Goal: Information Seeking & Learning: Learn about a topic

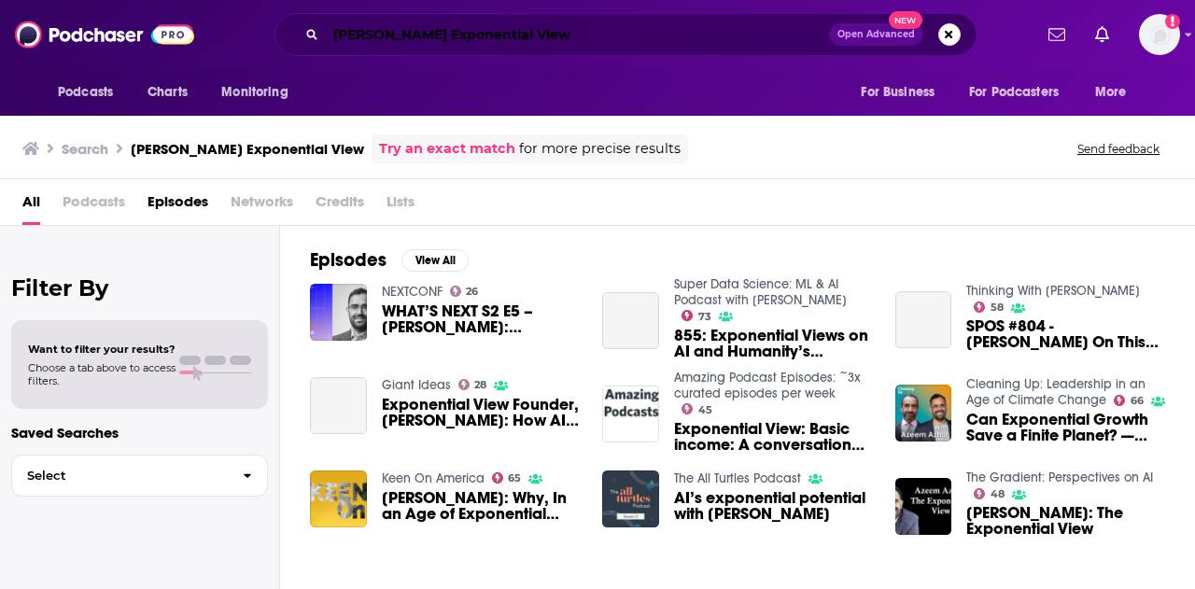
click at [549, 28] on input "[PERSON_NAME] Exponential View" at bounding box center [577, 35] width 503 height 30
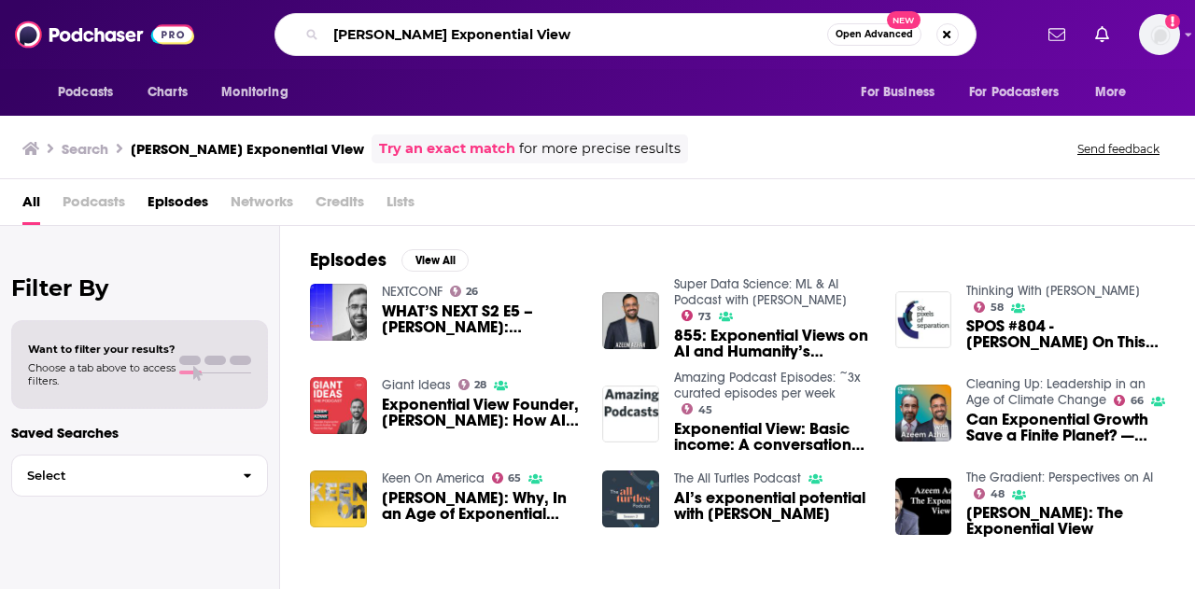
drag, startPoint x: 572, startPoint y: 34, endPoint x: 314, endPoint y: 31, distance: 257.8
click at [314, 31] on div "[PERSON_NAME] Exponential View Open Advanced New" at bounding box center [626, 34] width 702 height 43
type input "adulting with [MEDICAL_DATA]"
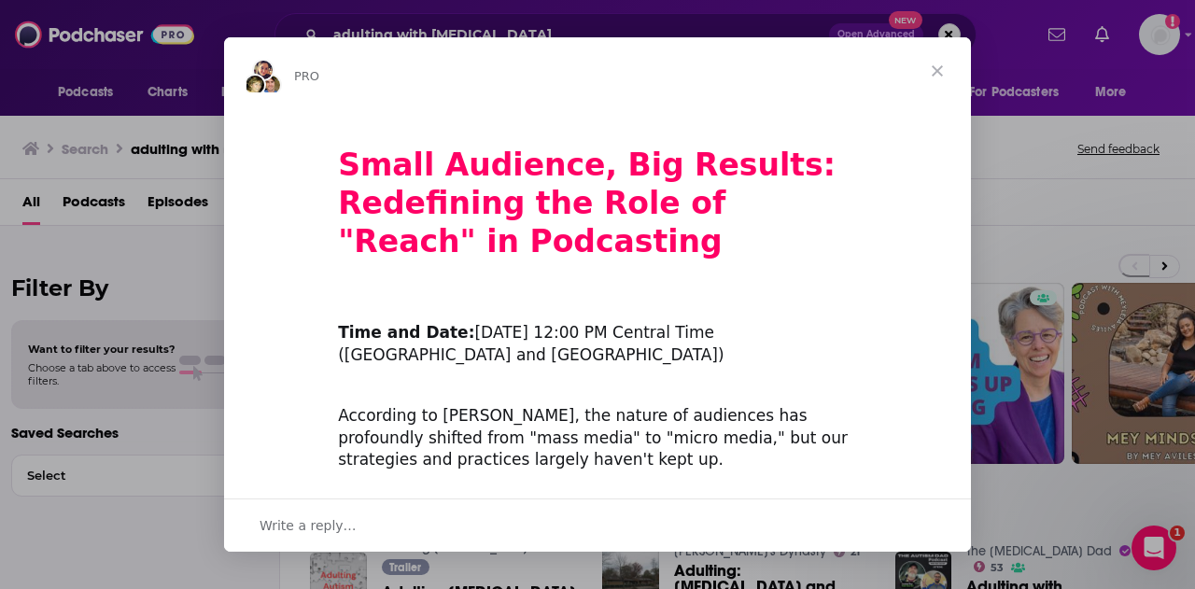
click at [938, 78] on span "Close" at bounding box center [937, 70] width 67 height 67
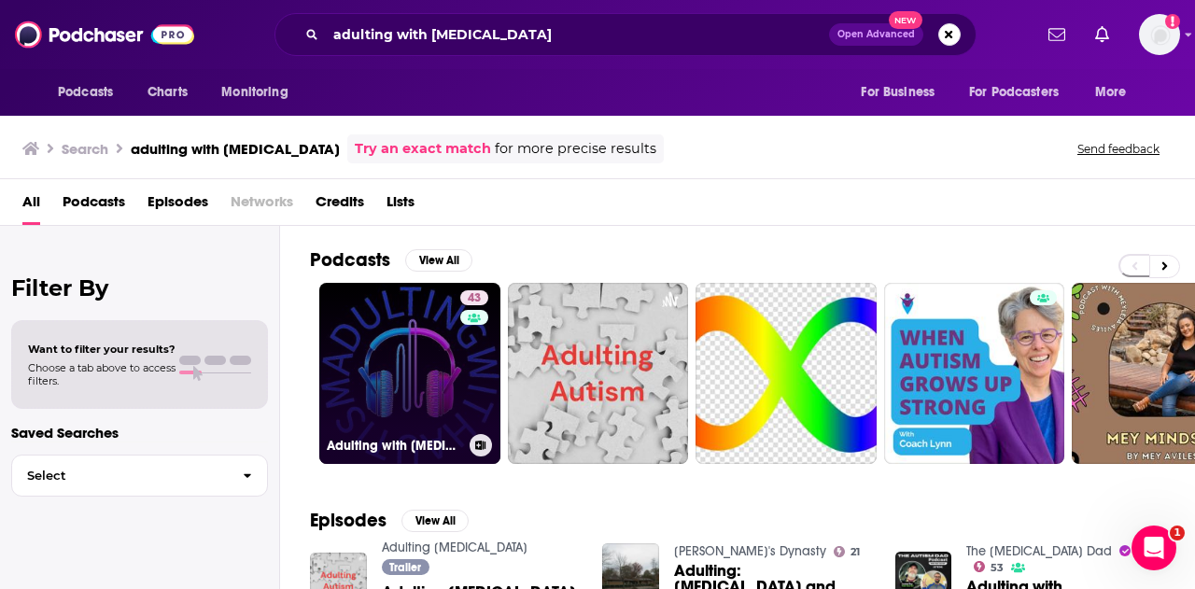
click at [405, 386] on link "43 Adulting with [MEDICAL_DATA]" at bounding box center [409, 373] width 181 height 181
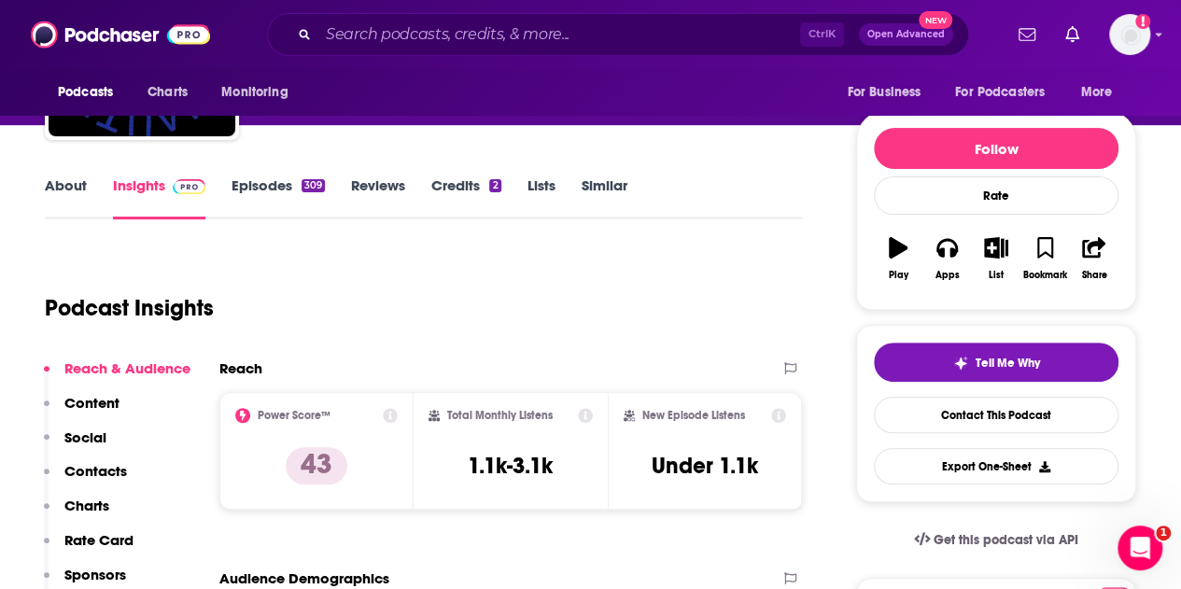
scroll to position [191, 0]
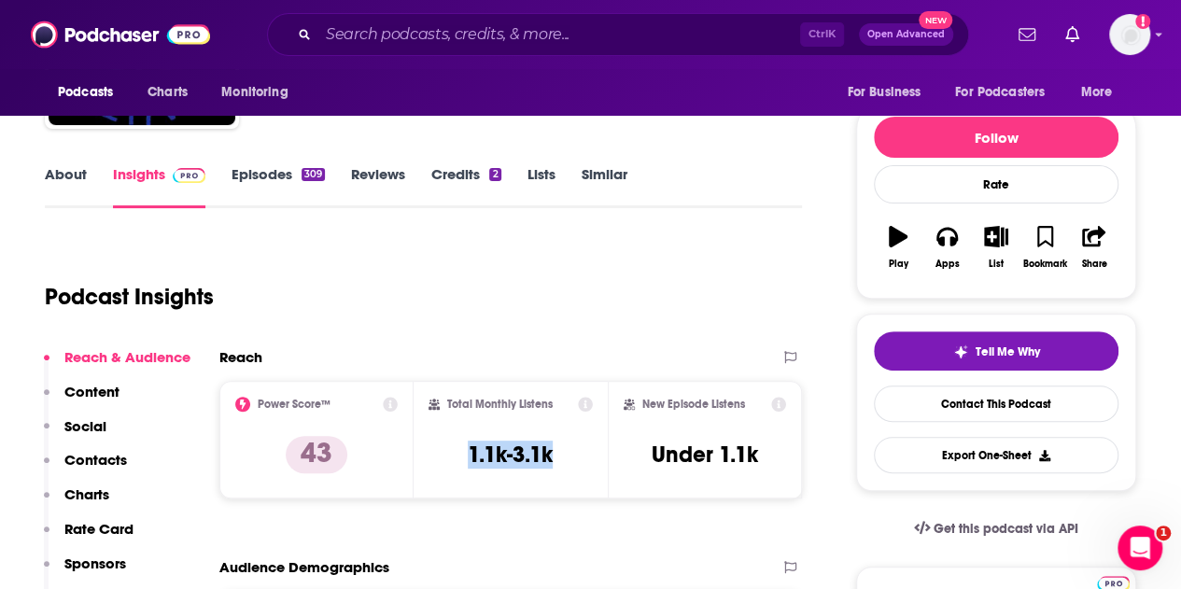
drag, startPoint x: 562, startPoint y: 455, endPoint x: 452, endPoint y: 460, distance: 110.3
click at [452, 460] on div "Total Monthly Listens 1.1k-3.1k" at bounding box center [511, 440] width 164 height 86
copy h3 "1.1k-3.1k"
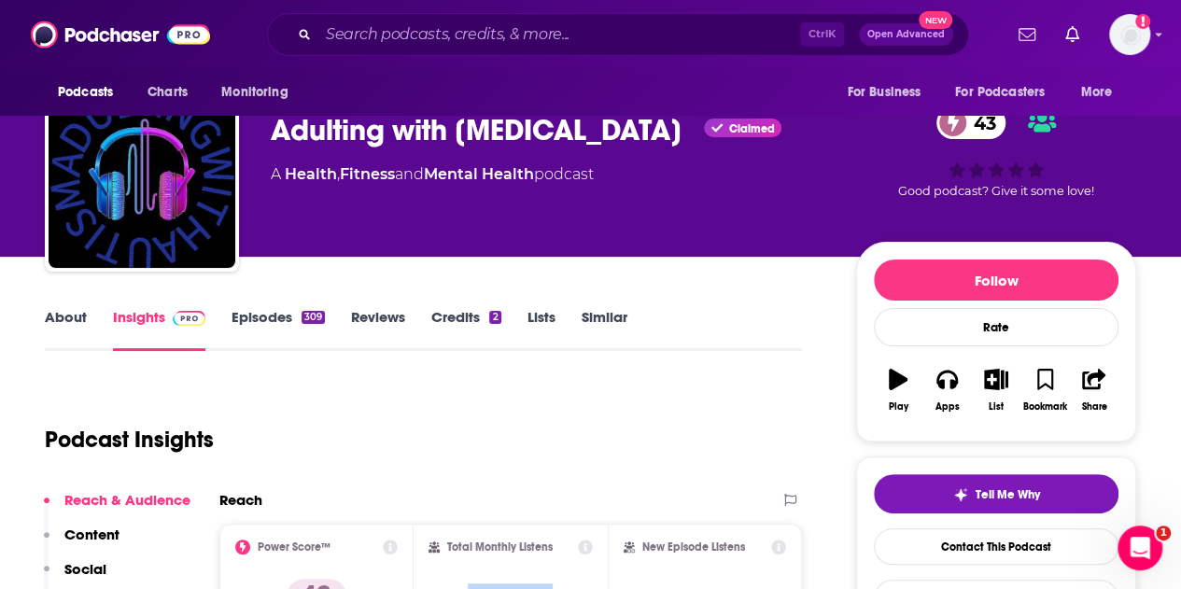
scroll to position [26, 0]
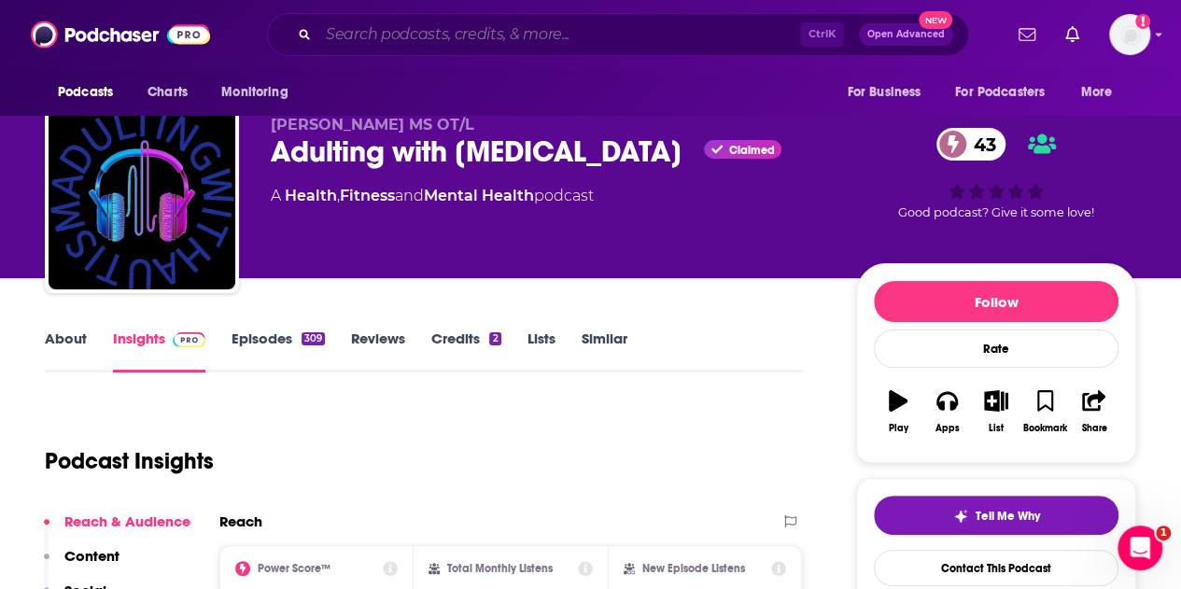
click at [387, 42] on input "Search podcasts, credits, & more..." at bounding box center [559, 35] width 482 height 30
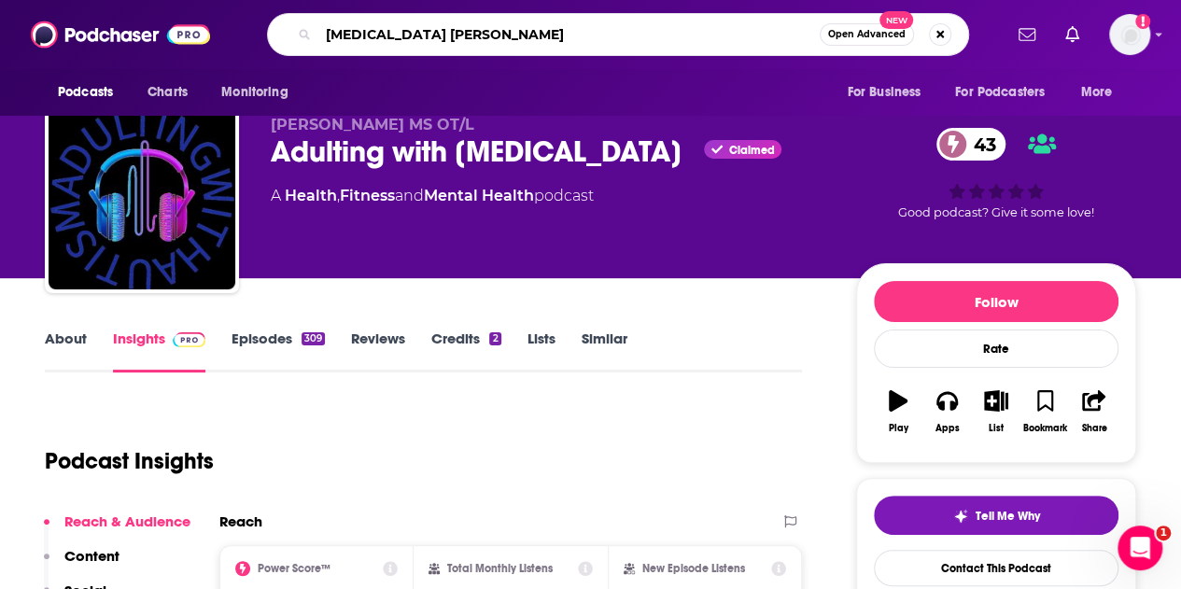
type input "[MEDICAL_DATA] stories"
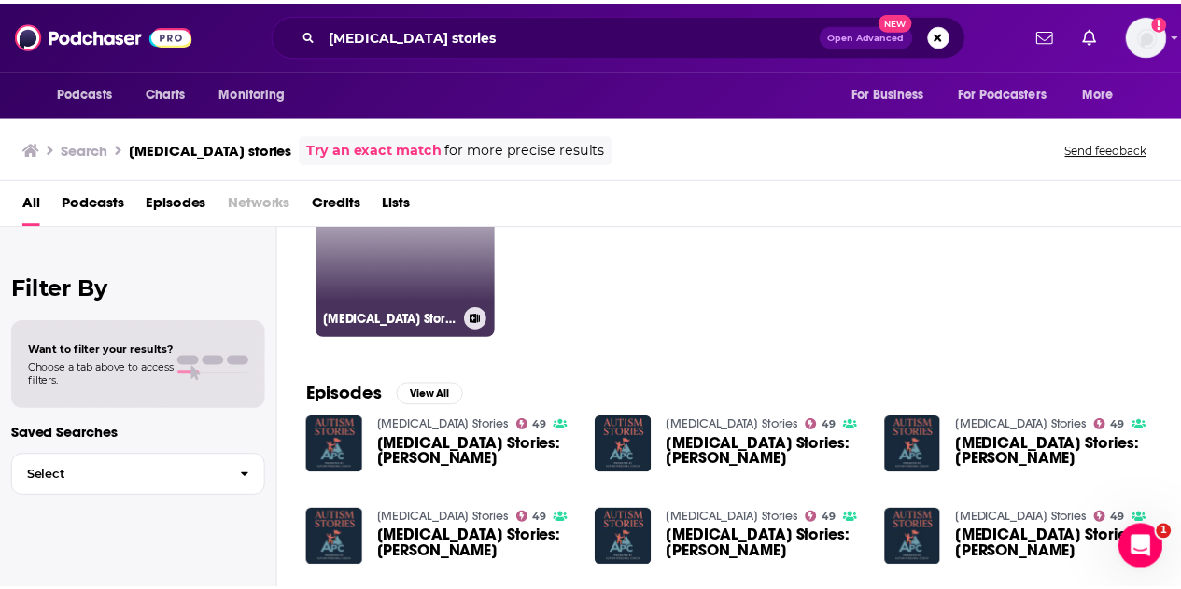
scroll to position [129, 0]
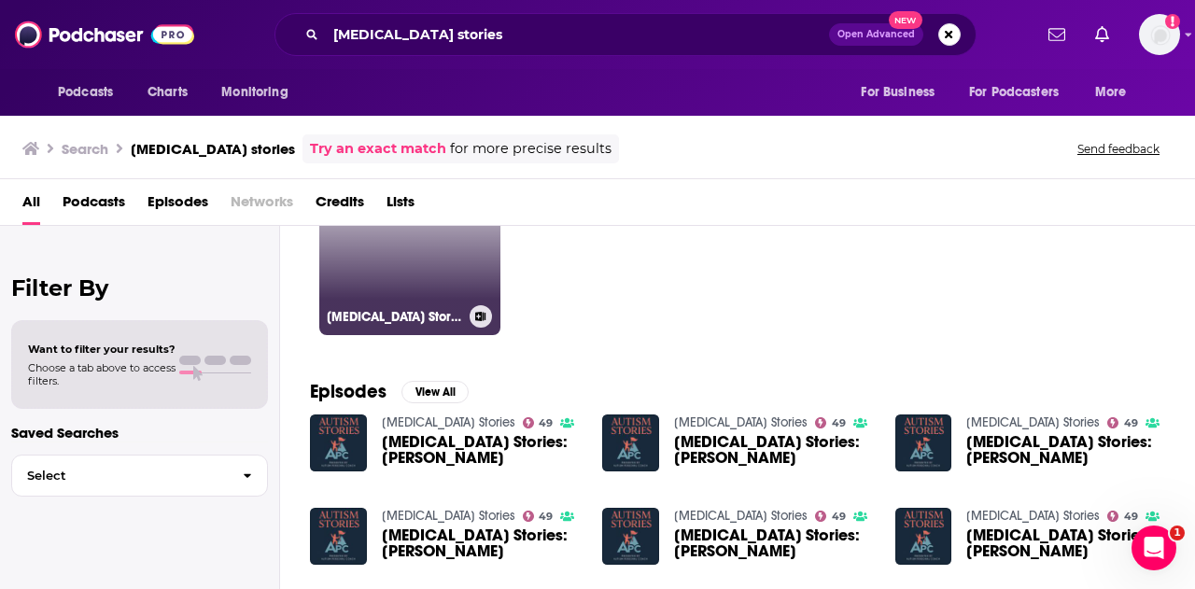
click at [444, 259] on link "49 [MEDICAL_DATA] Stories" at bounding box center [409, 244] width 181 height 181
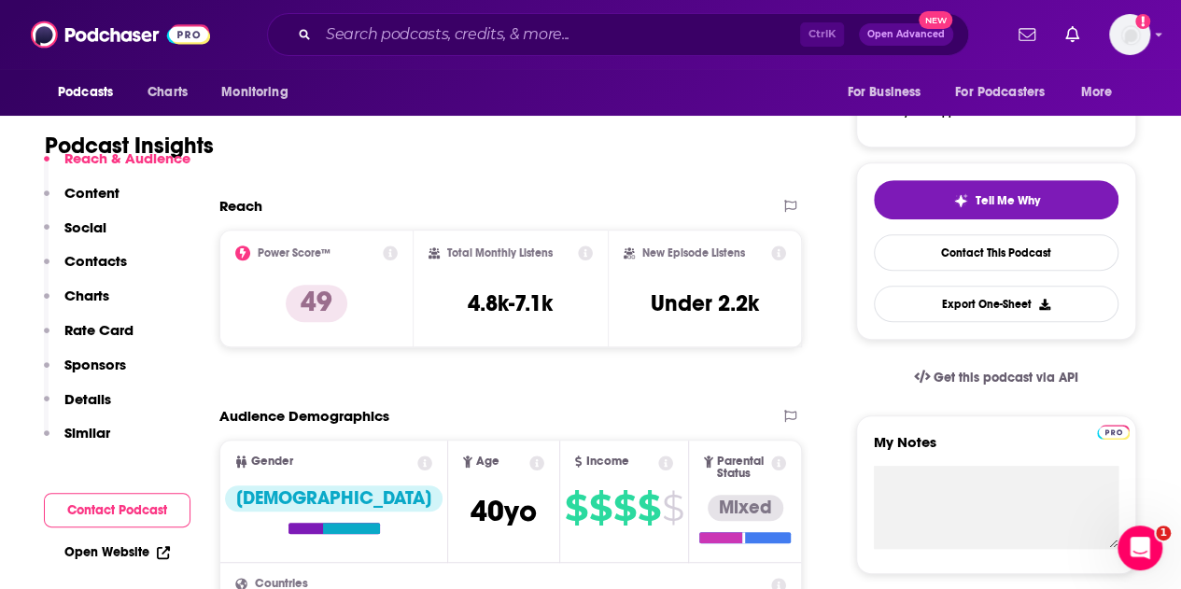
scroll to position [341, 0]
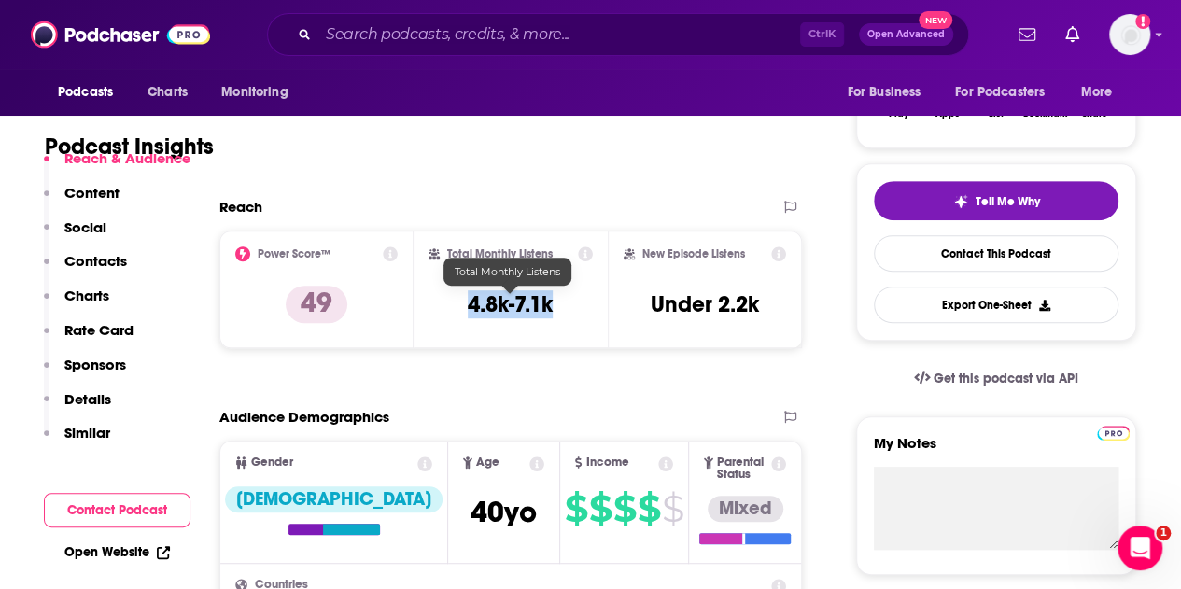
drag, startPoint x: 561, startPoint y: 311, endPoint x: 455, endPoint y: 313, distance: 106.5
click at [455, 313] on div "Total Monthly Listens 4.8k-7.1k" at bounding box center [511, 290] width 164 height 86
copy h3 "4.8k-7.1k"
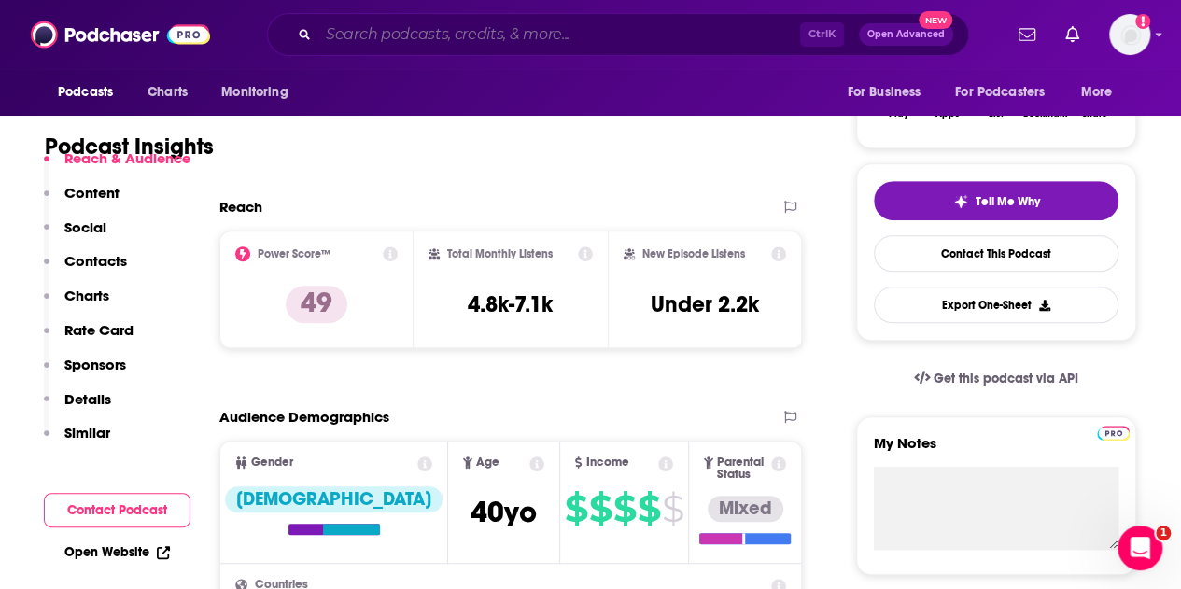
click at [555, 27] on input "Search podcasts, credits, & more..." at bounding box center [559, 35] width 482 height 30
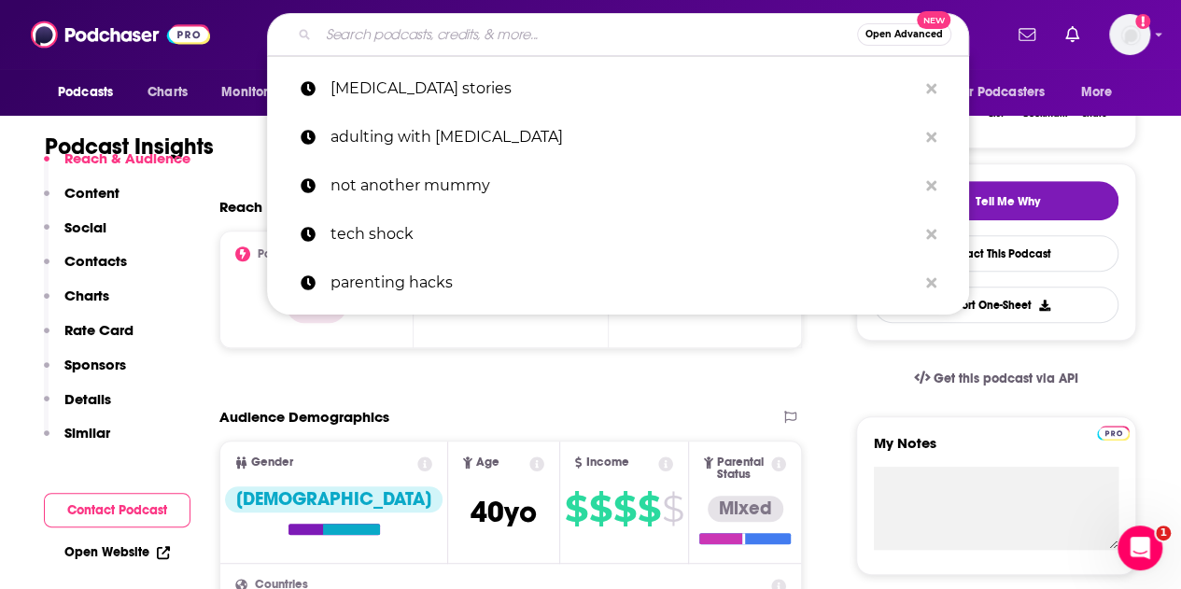
paste input "BBC 1800 Seconds on [MEDICAL_DATA]"
type input "BBC 1800 Seconds on [MEDICAL_DATA]"
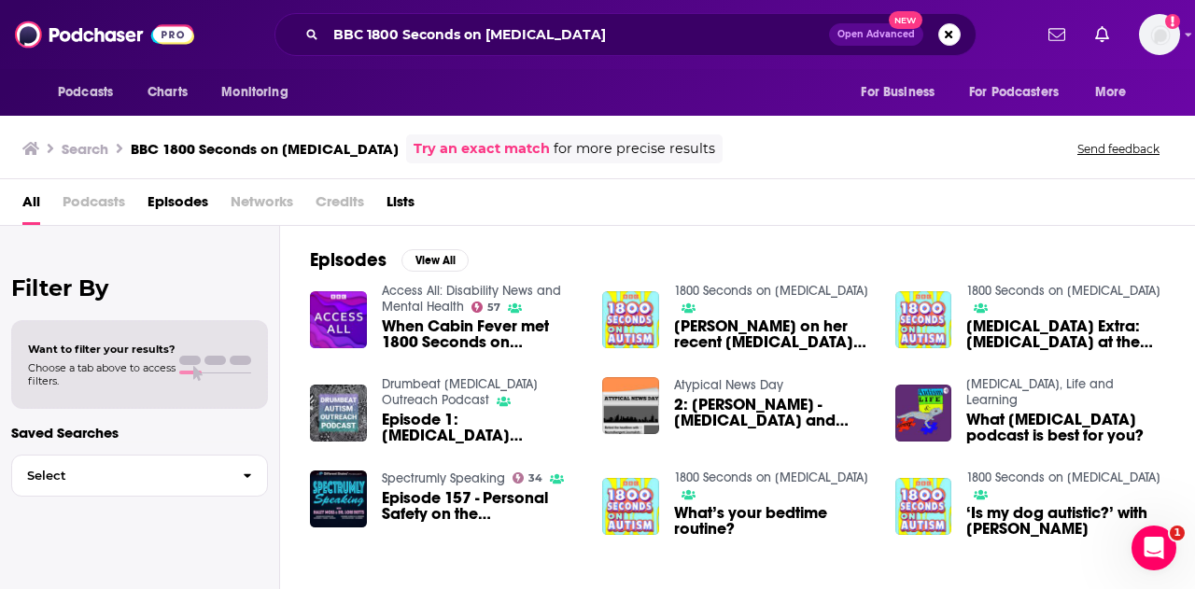
click at [530, 51] on div "BBC 1800 Seconds on [MEDICAL_DATA] Open Advanced New" at bounding box center [626, 34] width 702 height 43
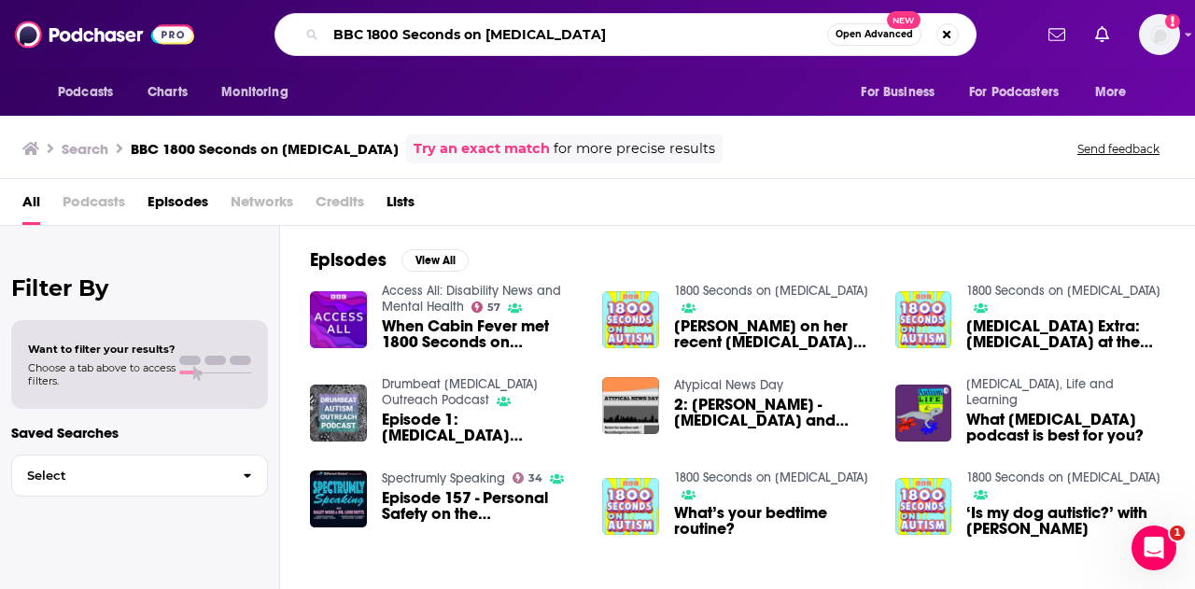
drag, startPoint x: 558, startPoint y: 34, endPoint x: 330, endPoint y: 32, distance: 227.9
click at [330, 32] on input "BBC 1800 Seconds on [MEDICAL_DATA]" at bounding box center [577, 35] width 502 height 30
paste input "EdTech podcast"
type input "EdTech podcast"
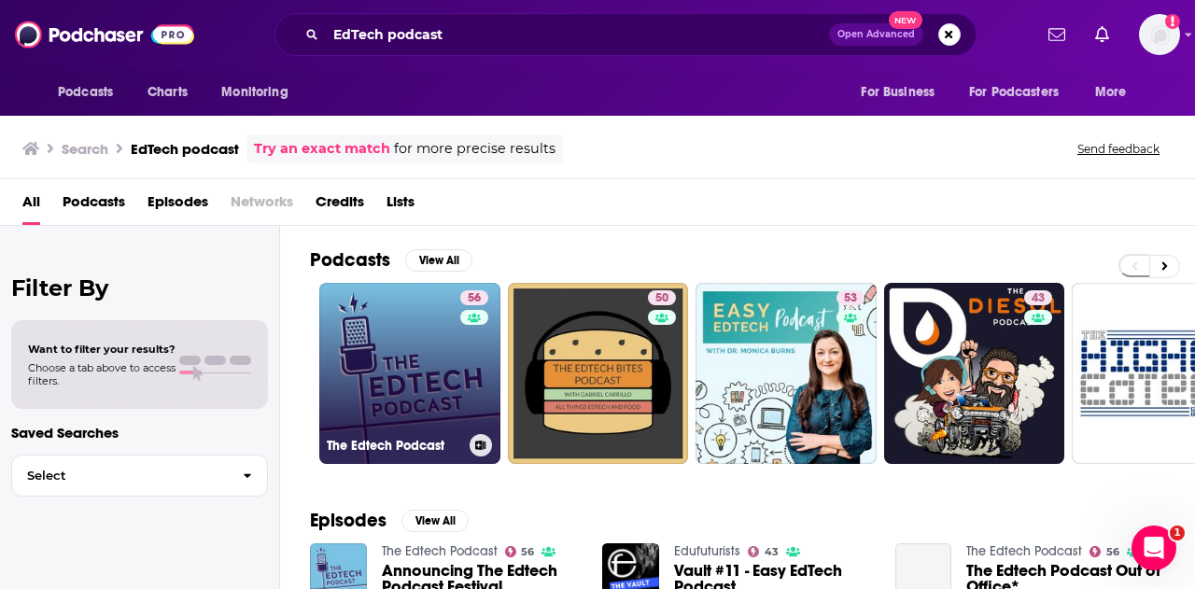
click at [418, 372] on link "56 The Edtech Podcast" at bounding box center [409, 373] width 181 height 181
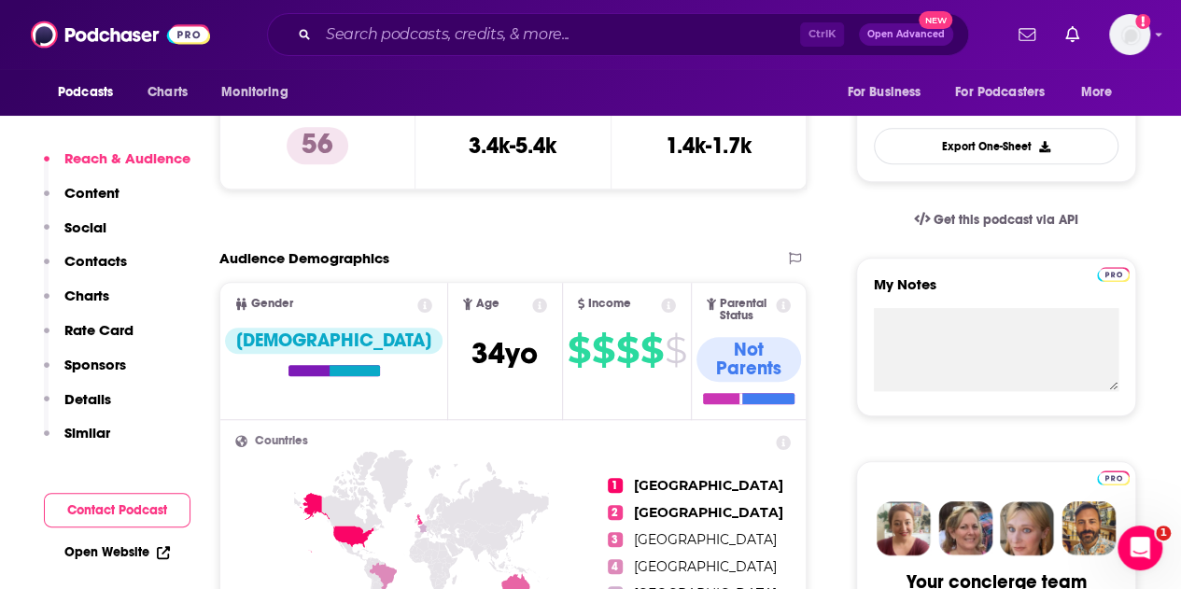
scroll to position [484, 0]
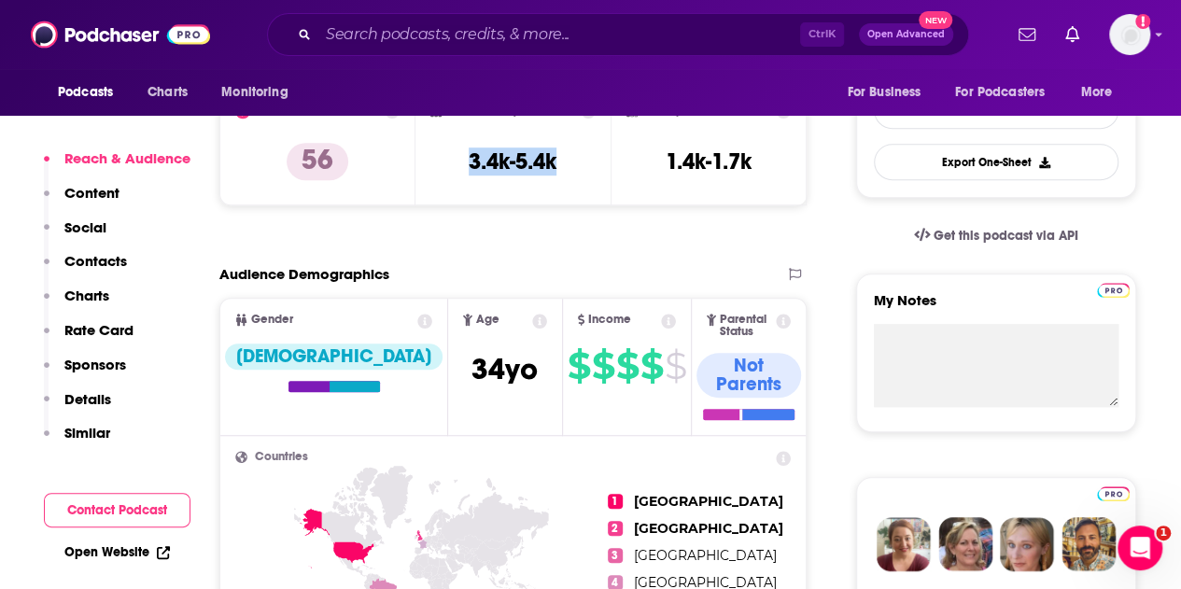
drag, startPoint x: 565, startPoint y: 147, endPoint x: 452, endPoint y: 171, distance: 115.6
click at [452, 171] on div "Total Monthly Listens 3.4k-5.4k" at bounding box center [514, 147] width 166 height 86
copy h3 "3.4k-5.4k"
click at [431, 35] on input "Search podcasts, credits, & more..." at bounding box center [559, 35] width 482 height 30
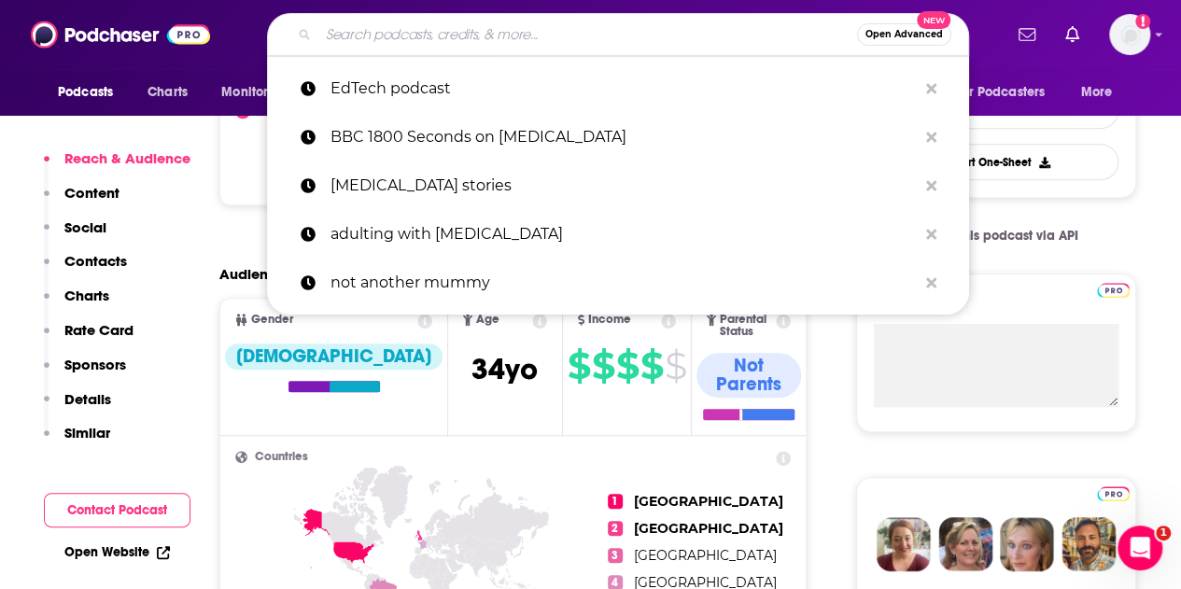
paste input "FT Working It podcast"
type input "FT Working It podcast"
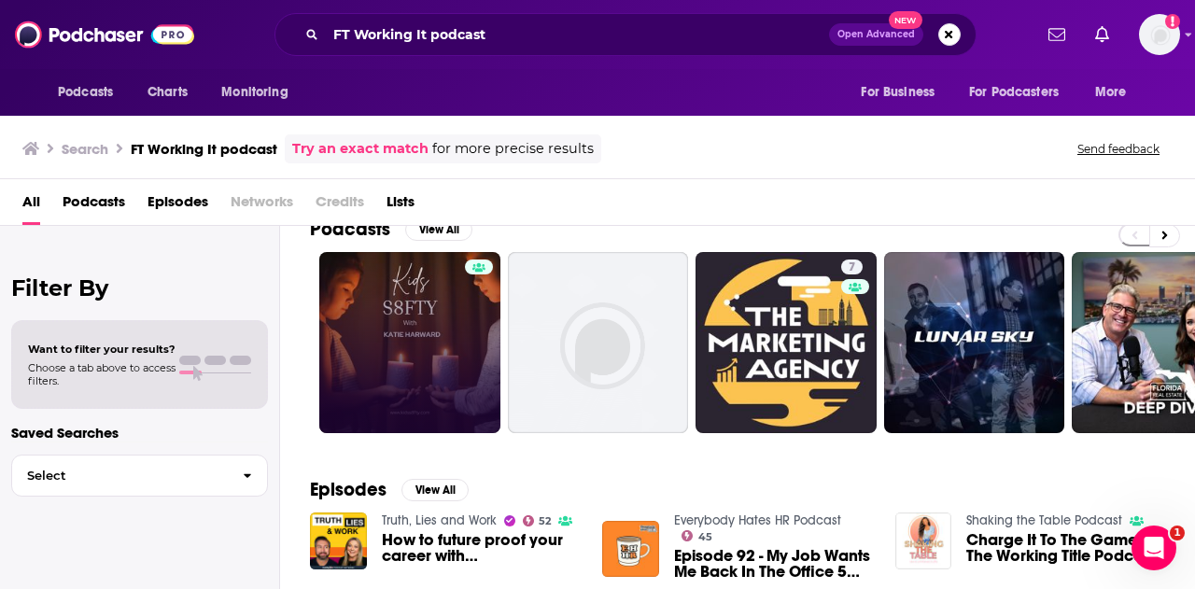
scroll to position [30, 0]
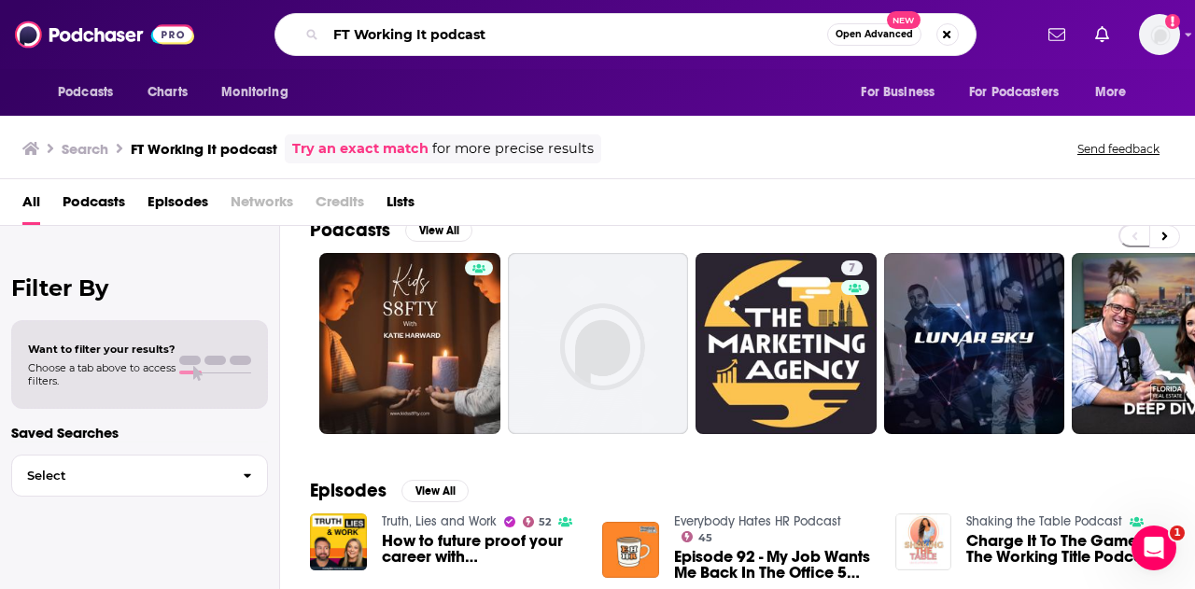
drag, startPoint x: 506, startPoint y: 40, endPoint x: 429, endPoint y: 40, distance: 77.5
click at [429, 40] on input "FT Working It podcast" at bounding box center [577, 35] width 502 height 30
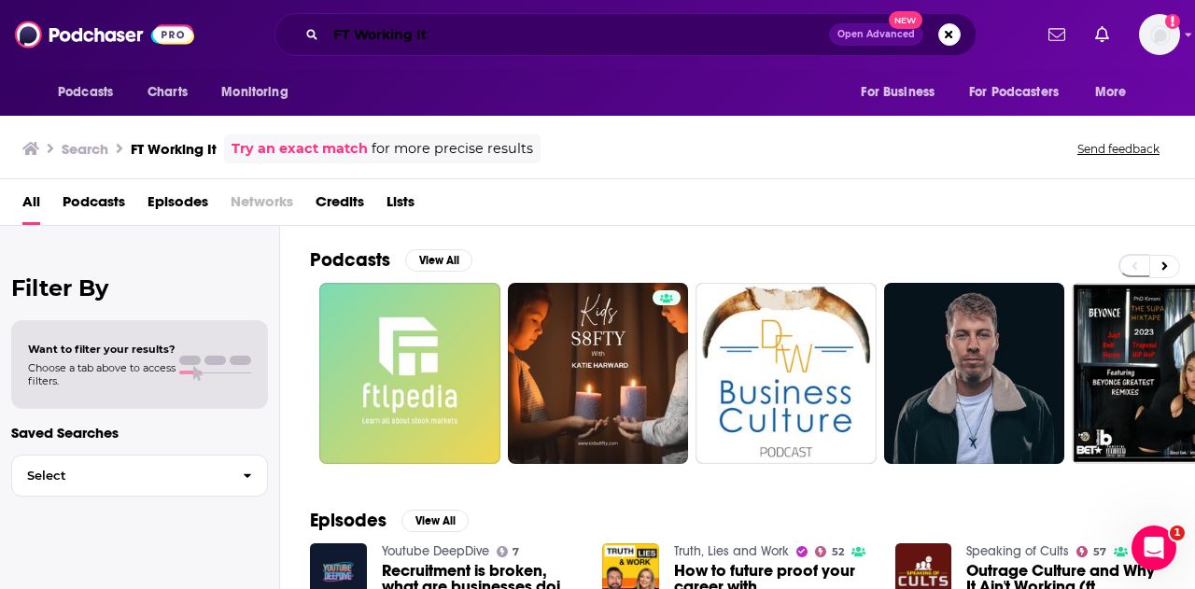
click at [357, 29] on input "FT Working It" at bounding box center [577, 35] width 503 height 30
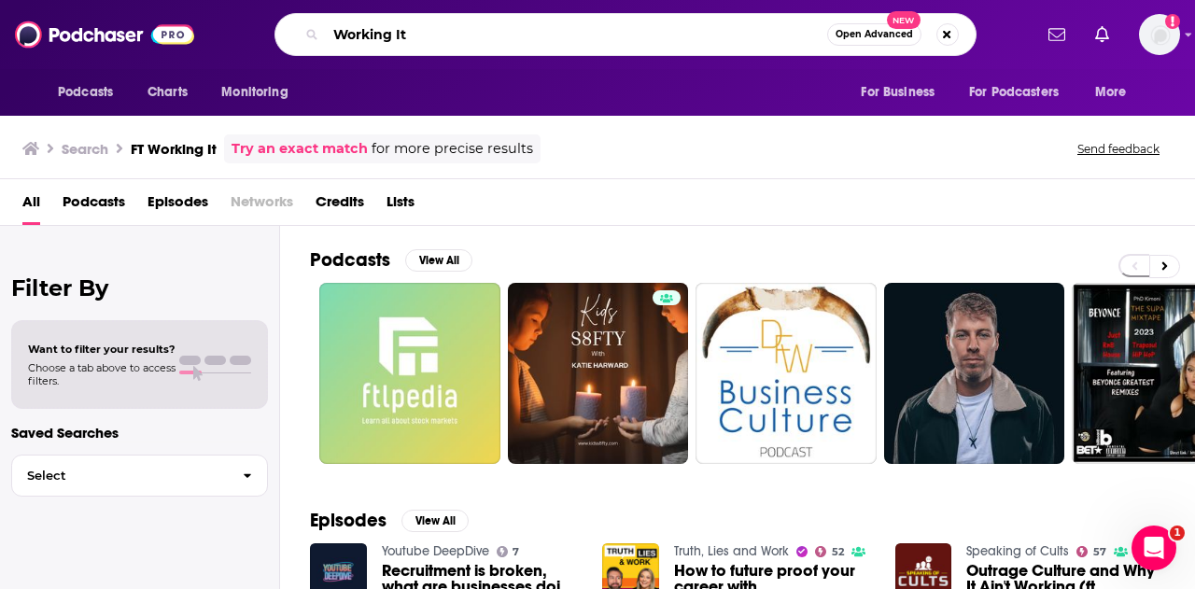
type input "Working It"
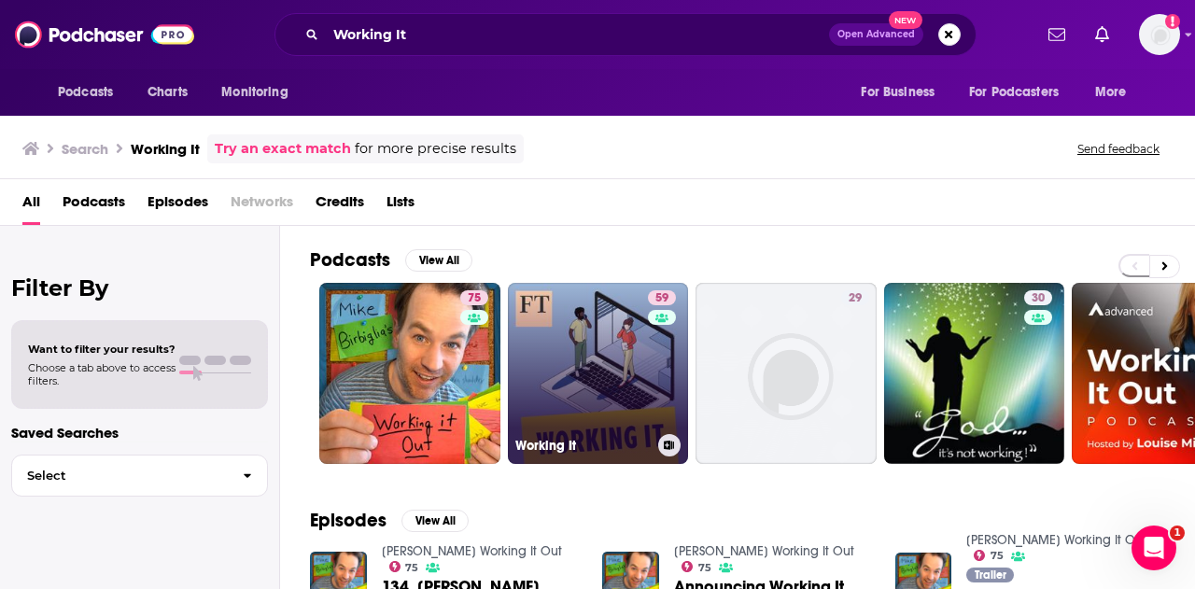
click at [557, 358] on link "59 Working It" at bounding box center [598, 373] width 181 height 181
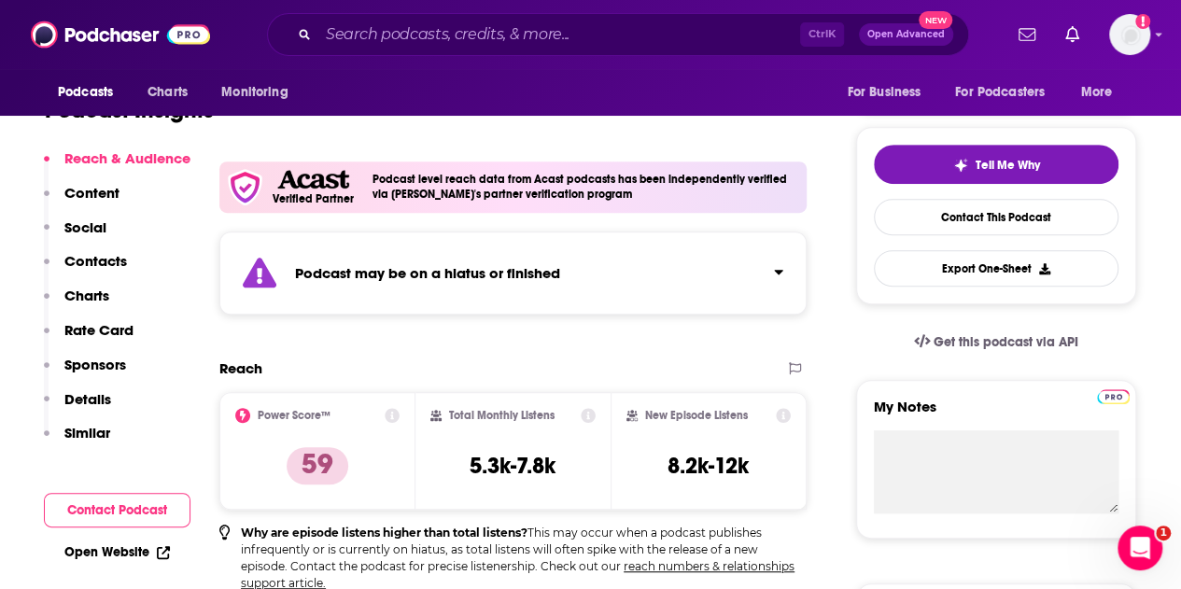
scroll to position [378, 0]
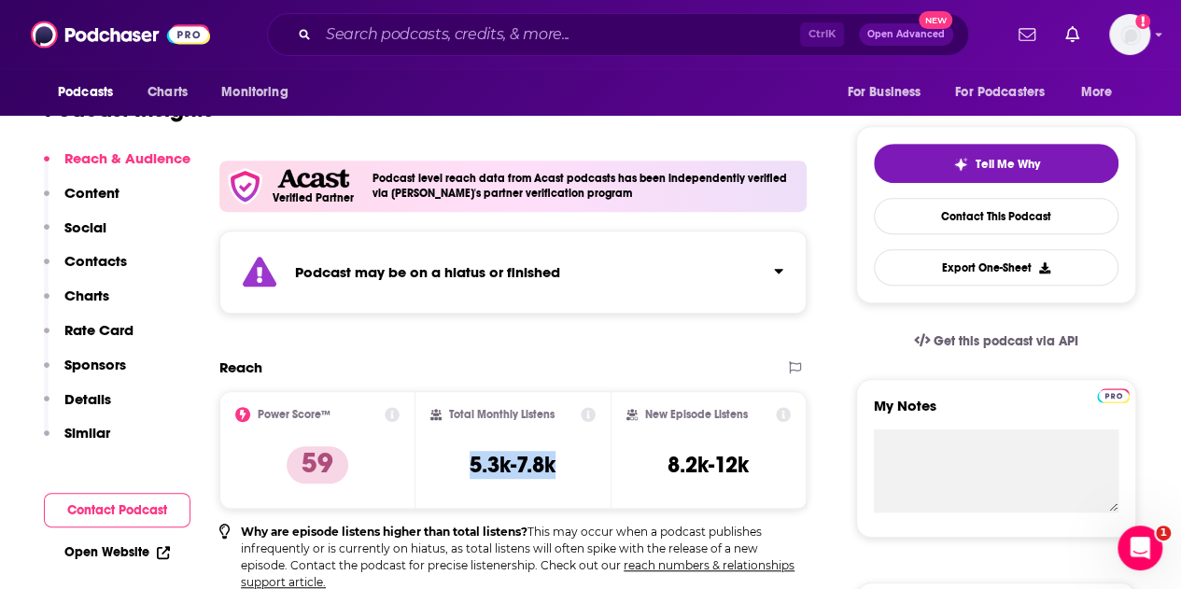
drag, startPoint x: 564, startPoint y: 465, endPoint x: 466, endPoint y: 462, distance: 98.1
click at [466, 462] on div "Total Monthly Listens 5.3k-7.8k" at bounding box center [514, 450] width 166 height 86
copy h3 "5.3k-7.8k"
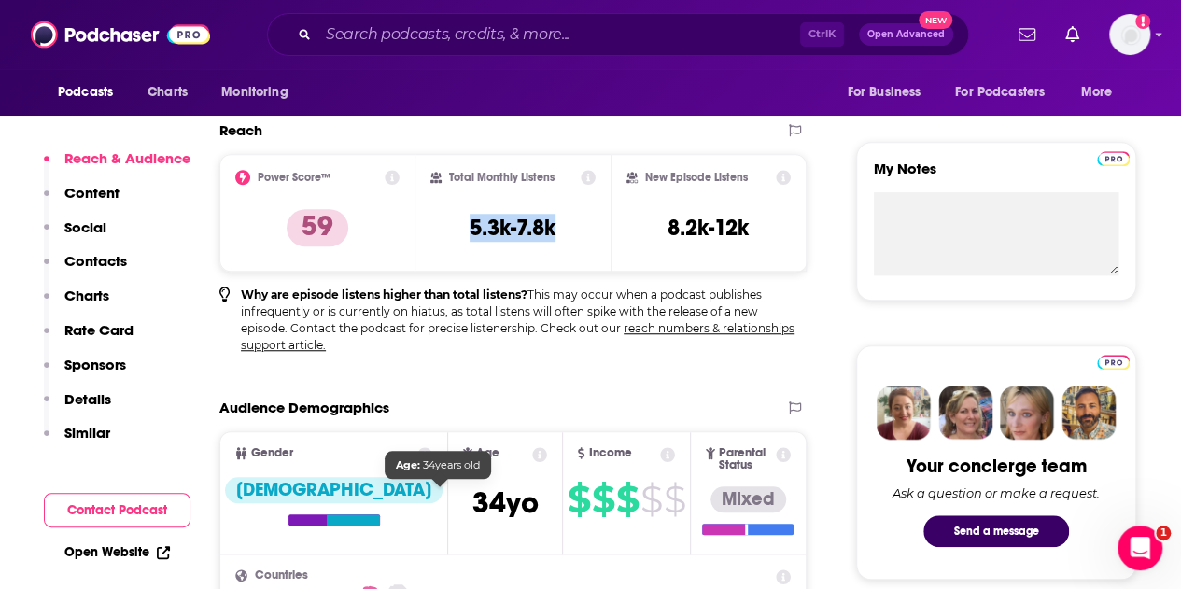
scroll to position [646, 0]
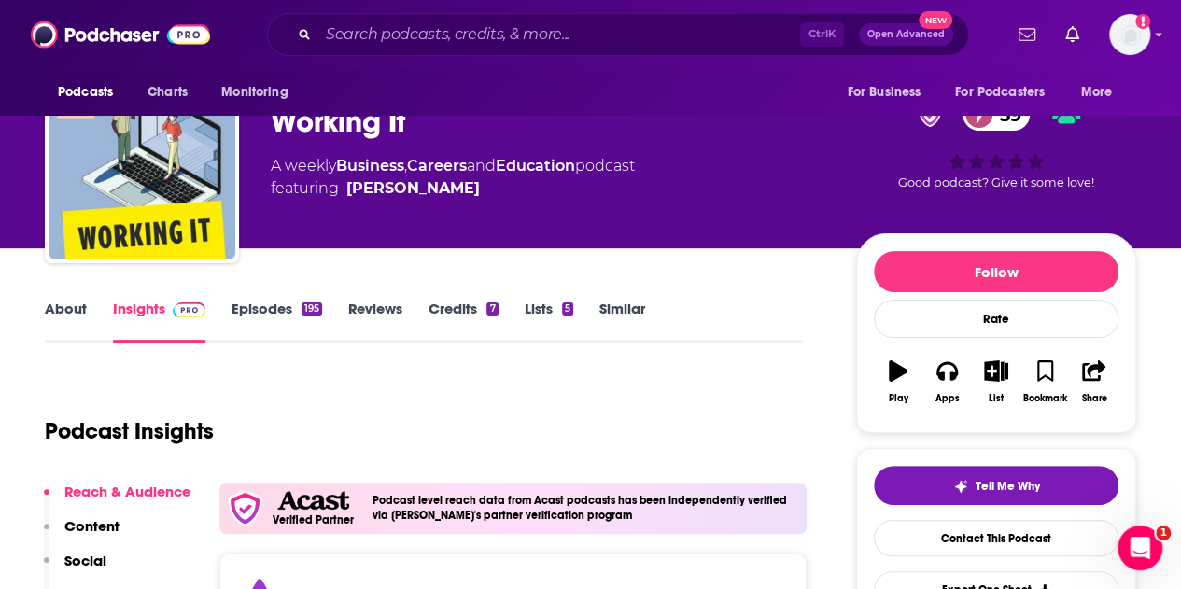
scroll to position [0, 0]
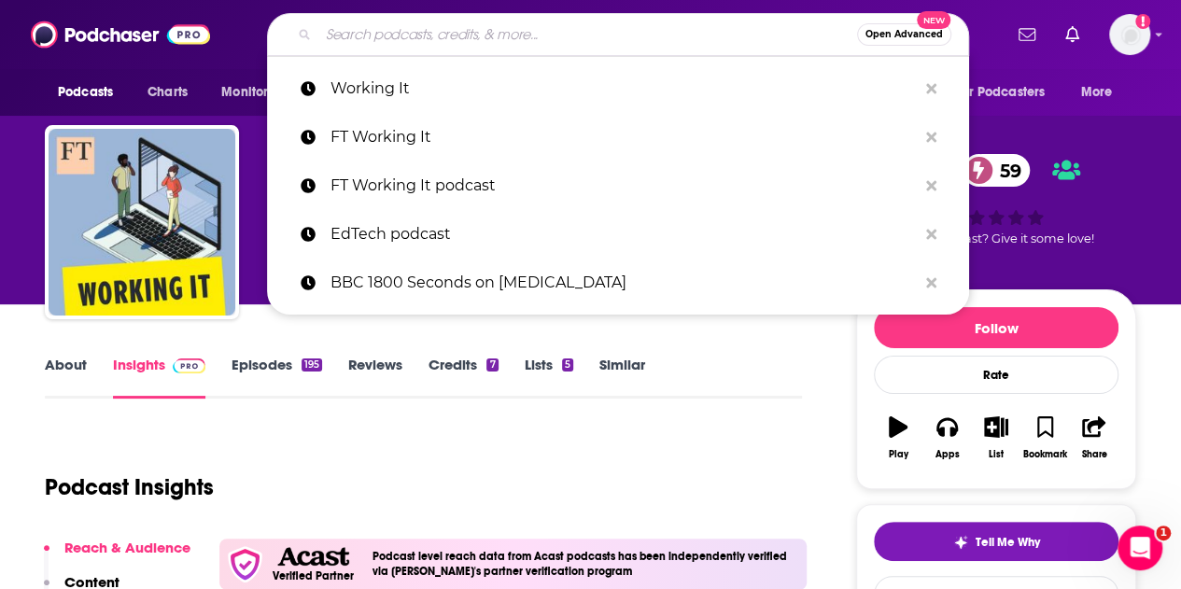
click at [530, 35] on input "Search podcasts, credits, & more..." at bounding box center [587, 35] width 539 height 30
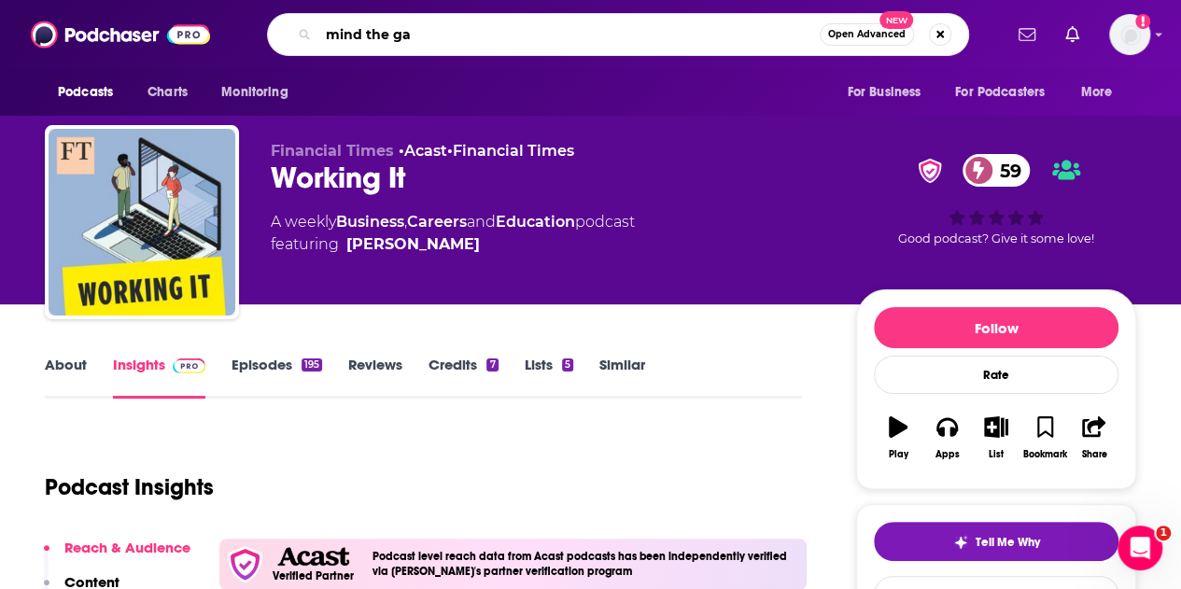
type input "mind the gap"
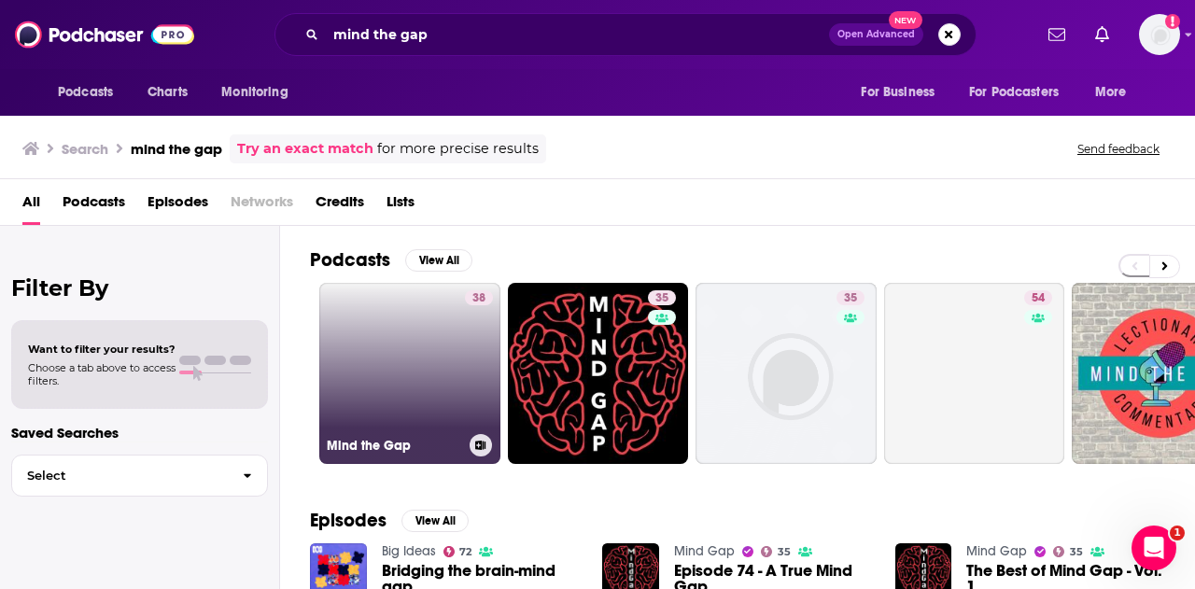
click at [410, 347] on link "38 Mind the Gap" at bounding box center [409, 373] width 181 height 181
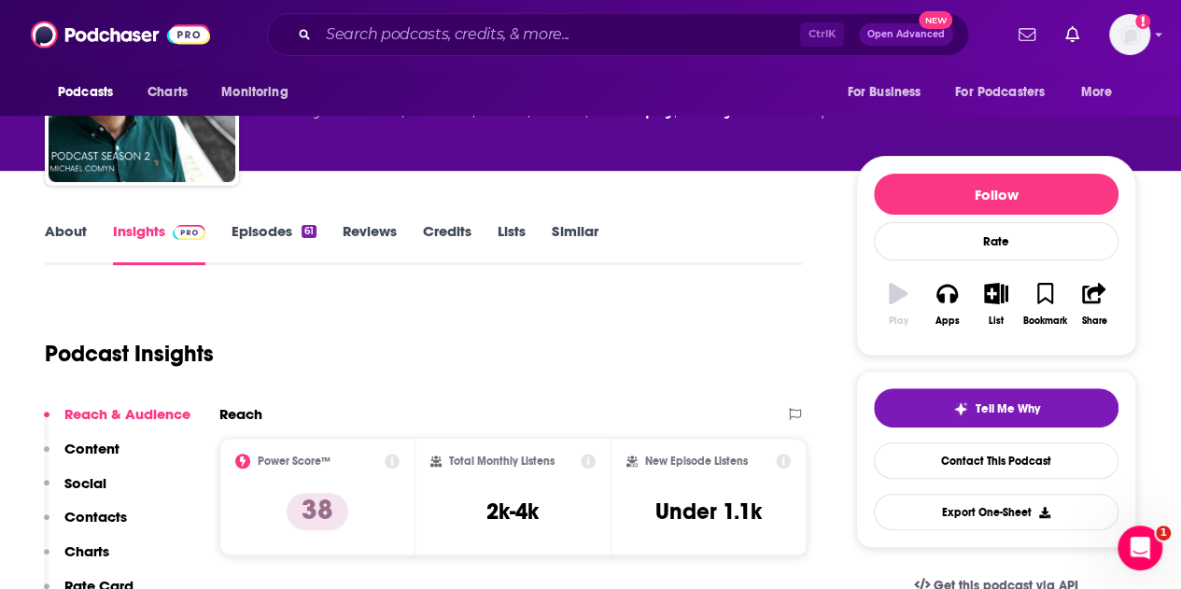
scroll to position [134, 0]
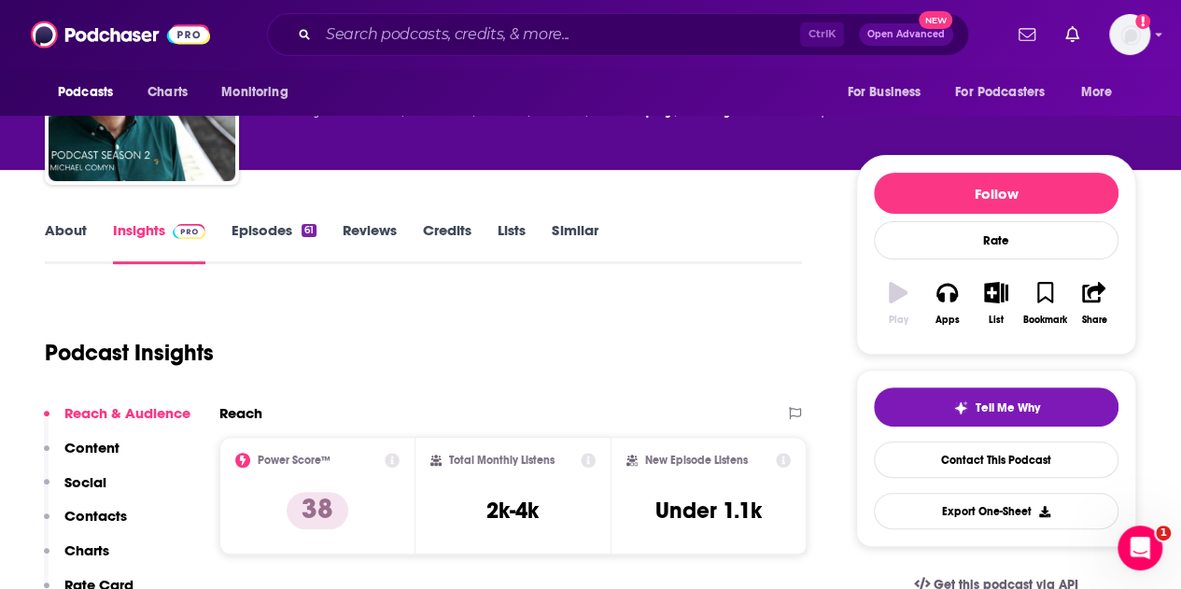
click at [409, 54] on div "Ctrl K Open Advanced New" at bounding box center [618, 34] width 702 height 43
click at [383, 40] on input "Search podcasts, credits, & more..." at bounding box center [559, 35] width 482 height 30
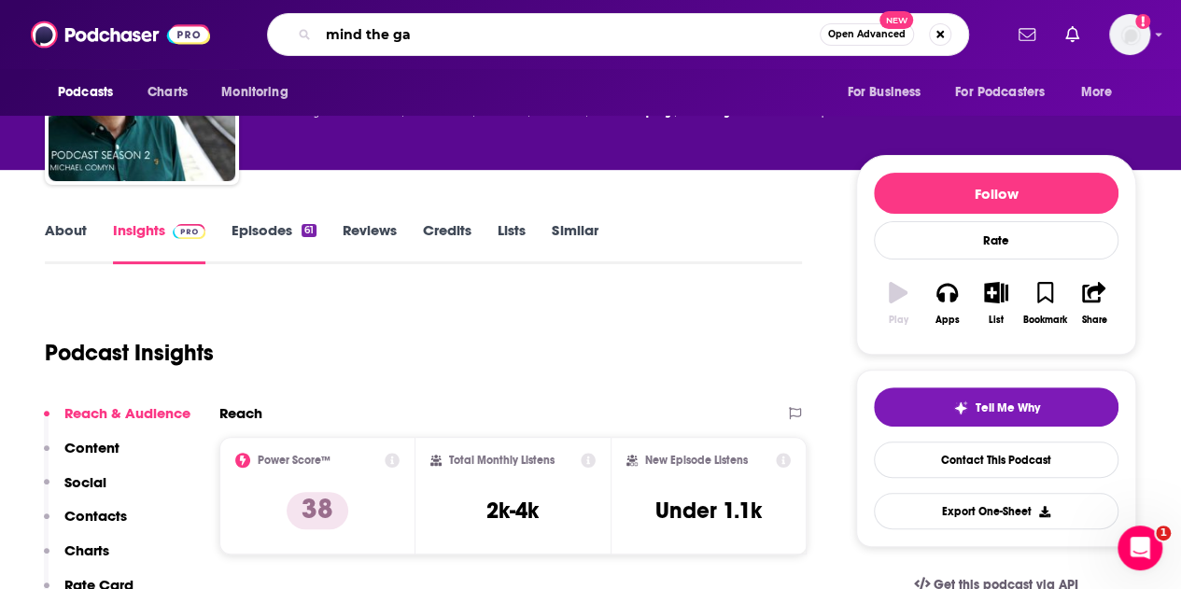
type input "mind the gap"
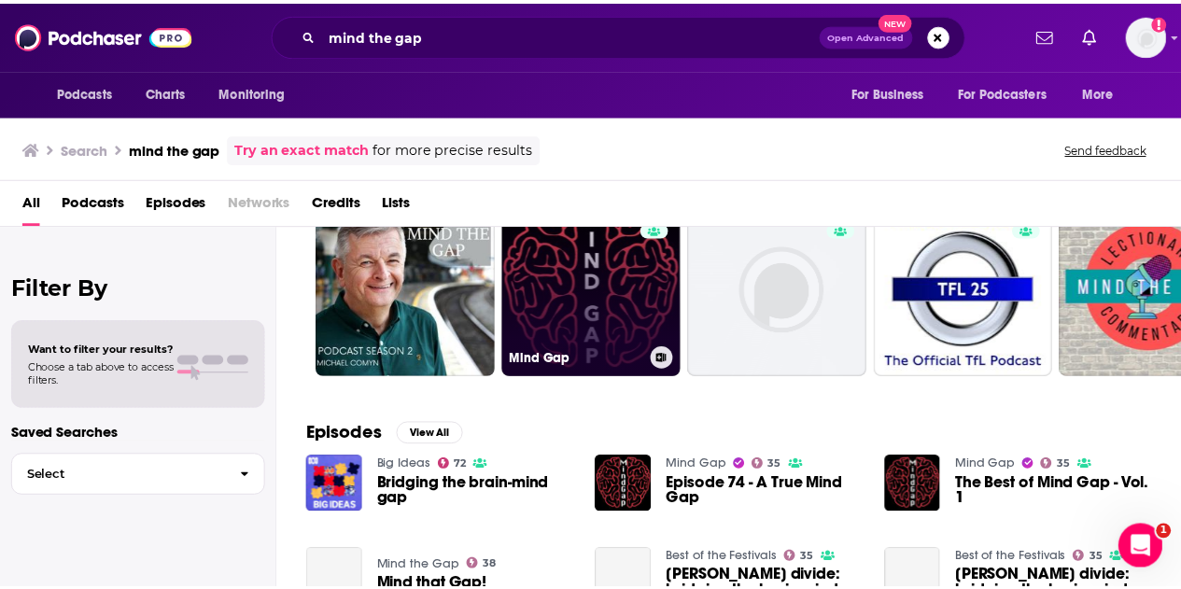
scroll to position [86, 0]
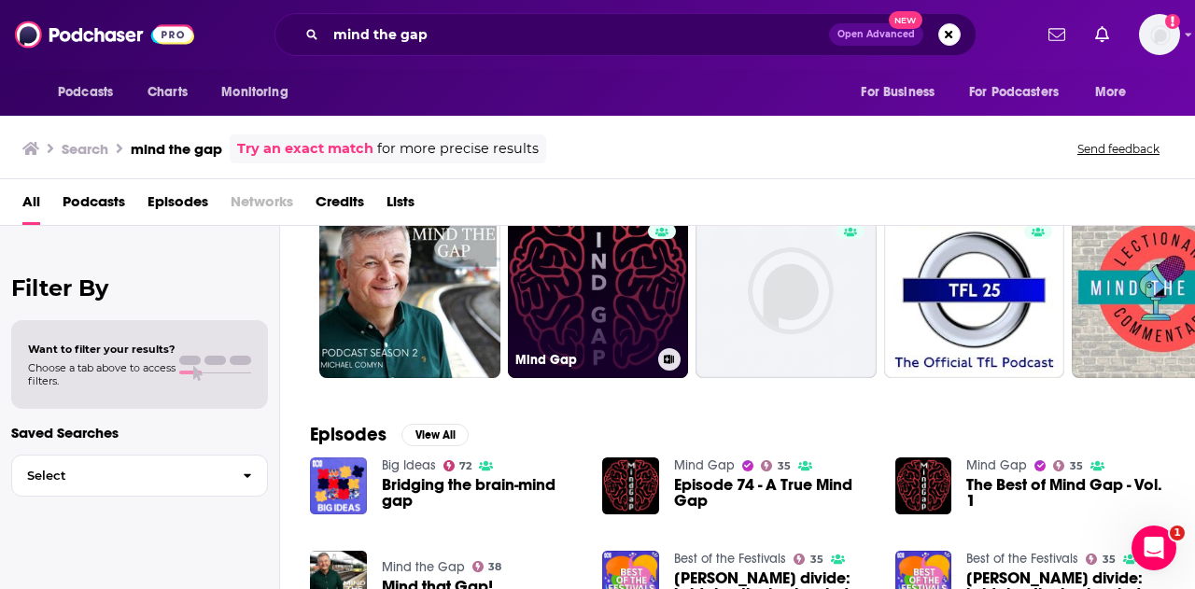
click at [586, 272] on link "35 Mind Gap" at bounding box center [598, 287] width 181 height 181
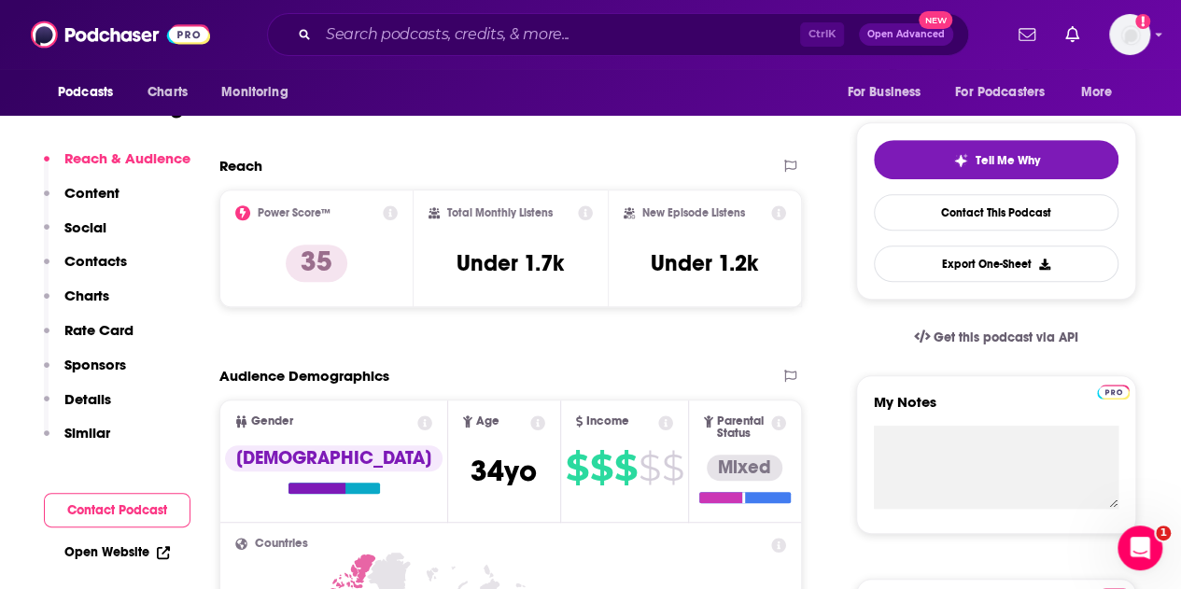
scroll to position [391, 0]
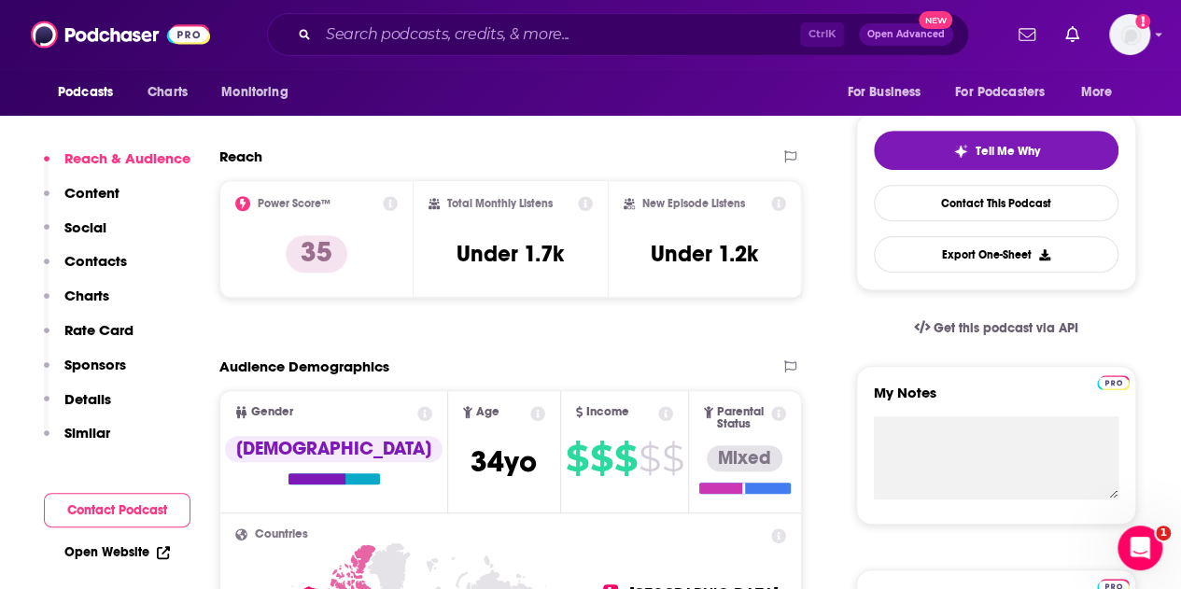
click at [106, 193] on p "Content" at bounding box center [91, 193] width 55 height 18
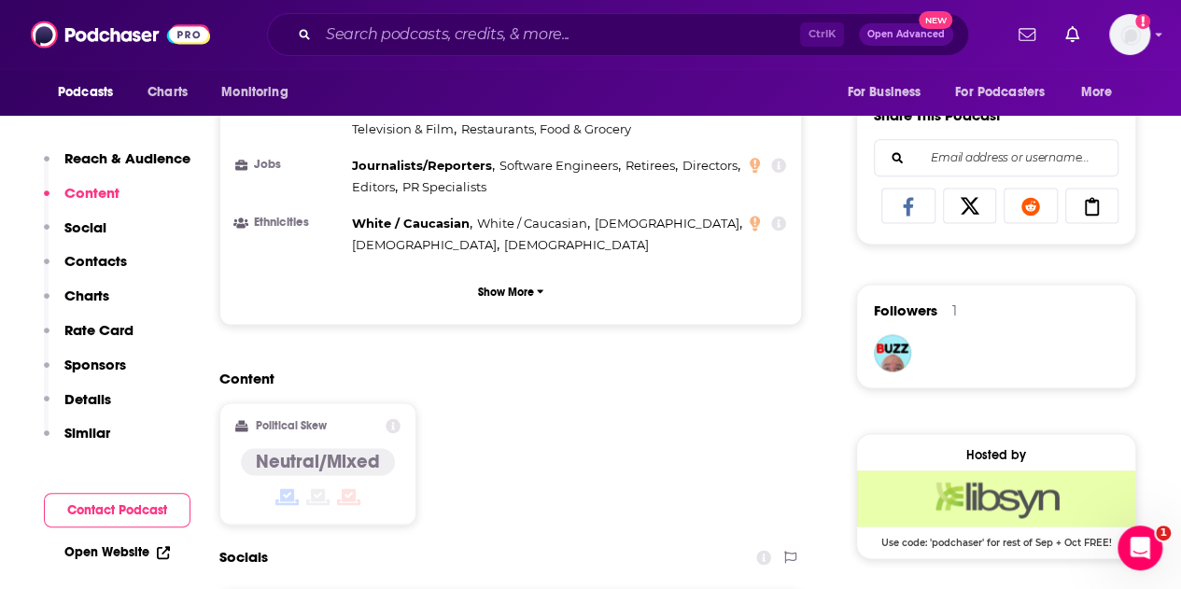
scroll to position [1144, 0]
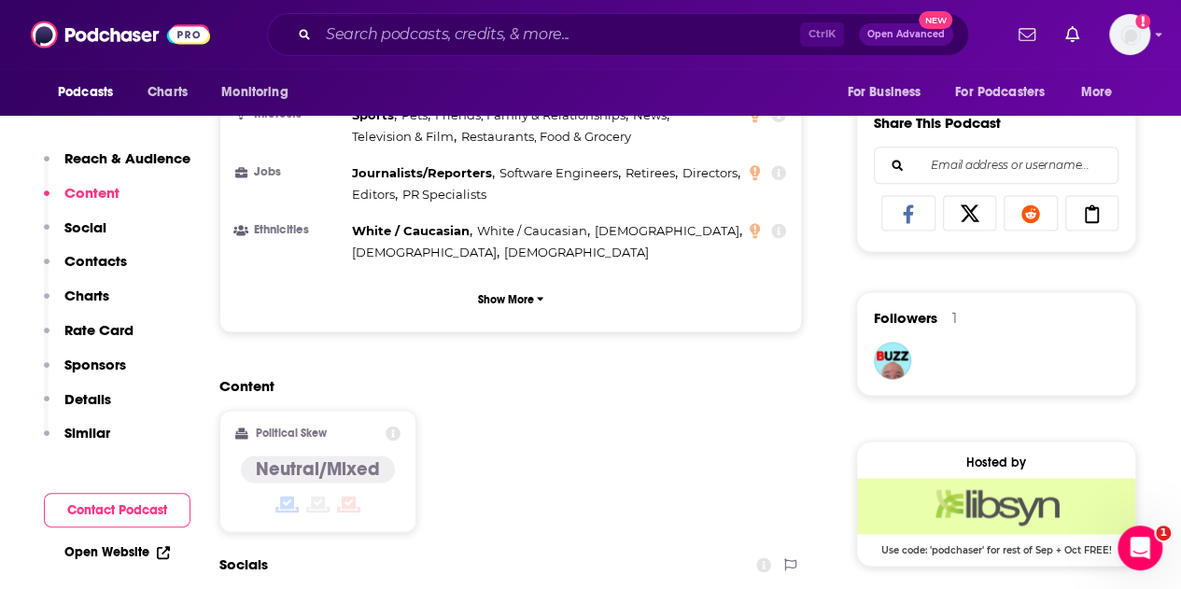
click at [106, 154] on p "Reach & Audience" at bounding box center [127, 158] width 126 height 18
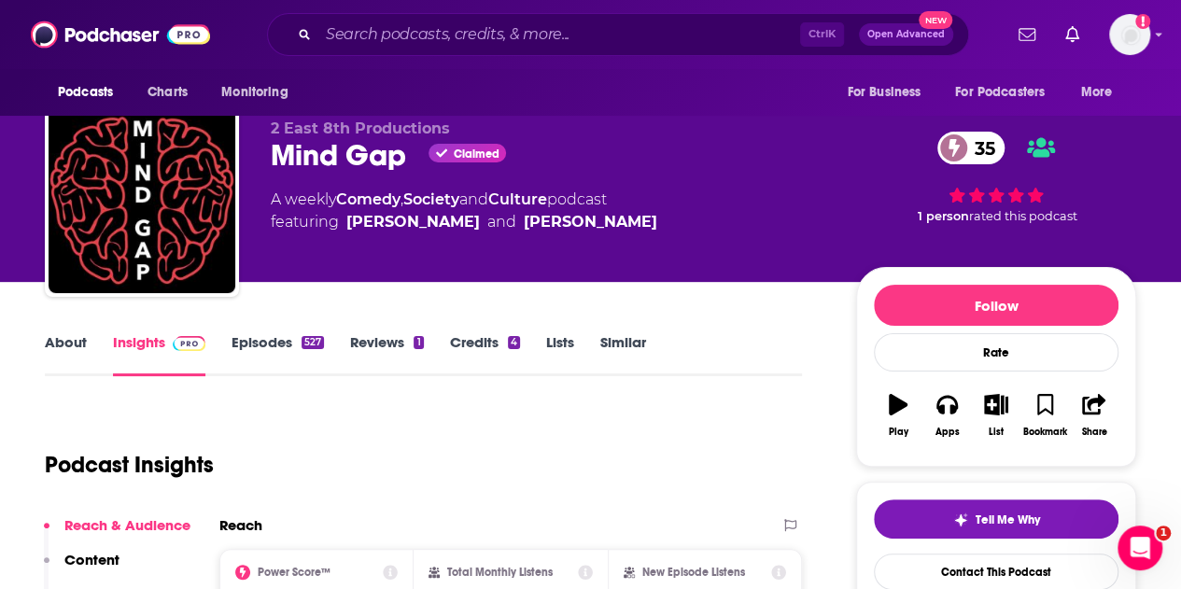
scroll to position [15, 0]
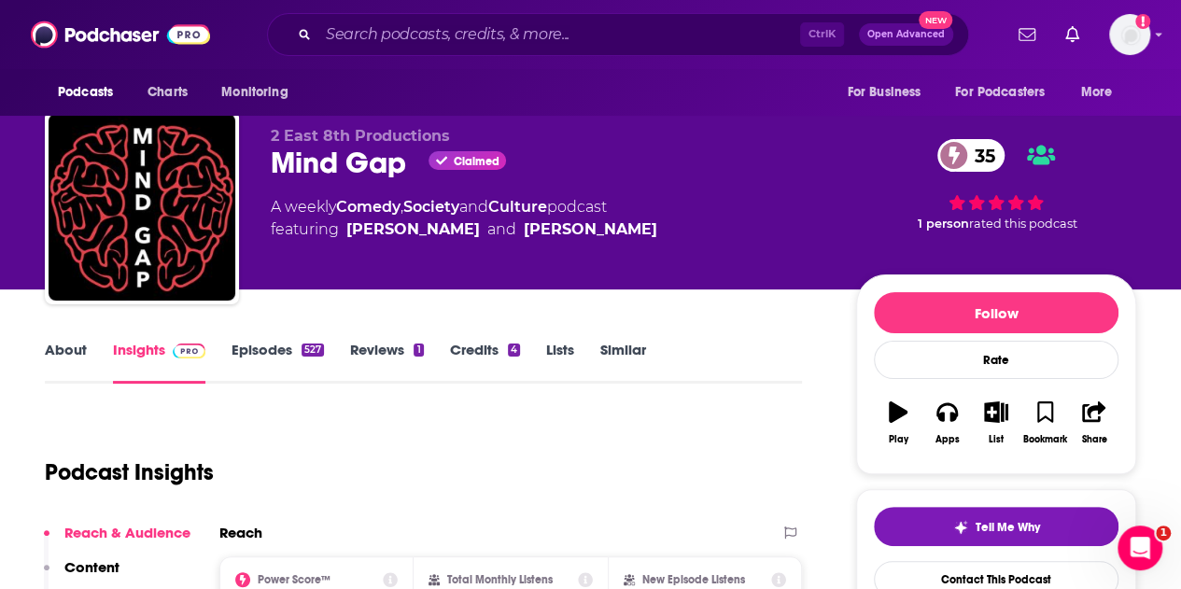
click at [383, 56] on div "Podcasts Charts Monitoring Ctrl K Open Advanced New For Business For Podcasters…" at bounding box center [590, 34] width 1181 height 69
click at [357, 44] on input "Search podcasts, credits, & more..." at bounding box center [559, 35] width 482 height 30
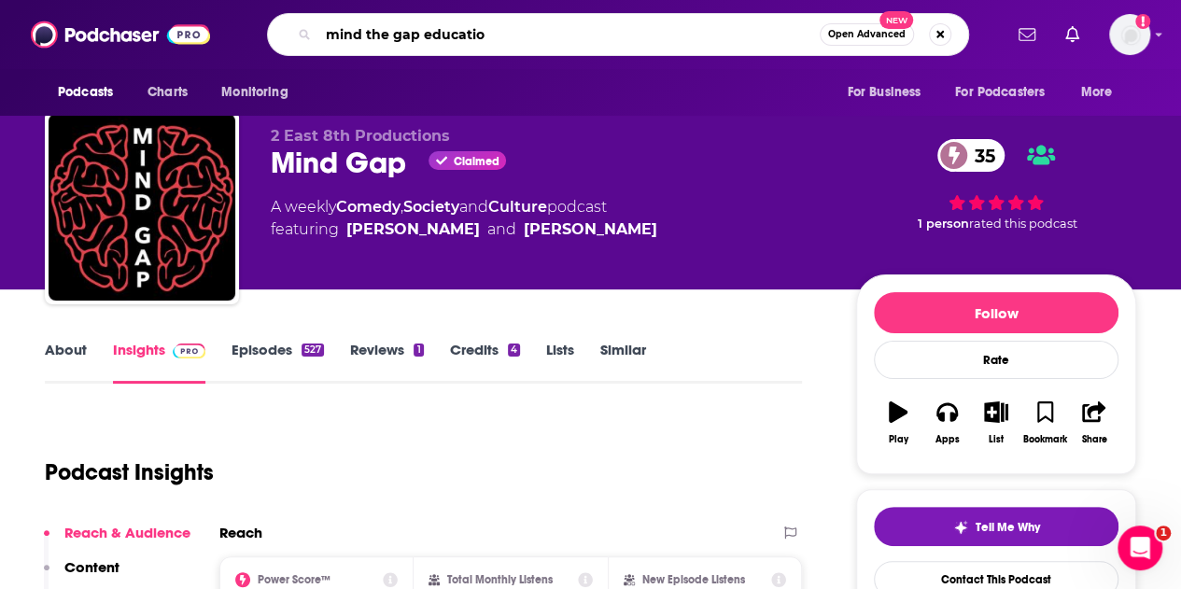
type input "mind the gap education"
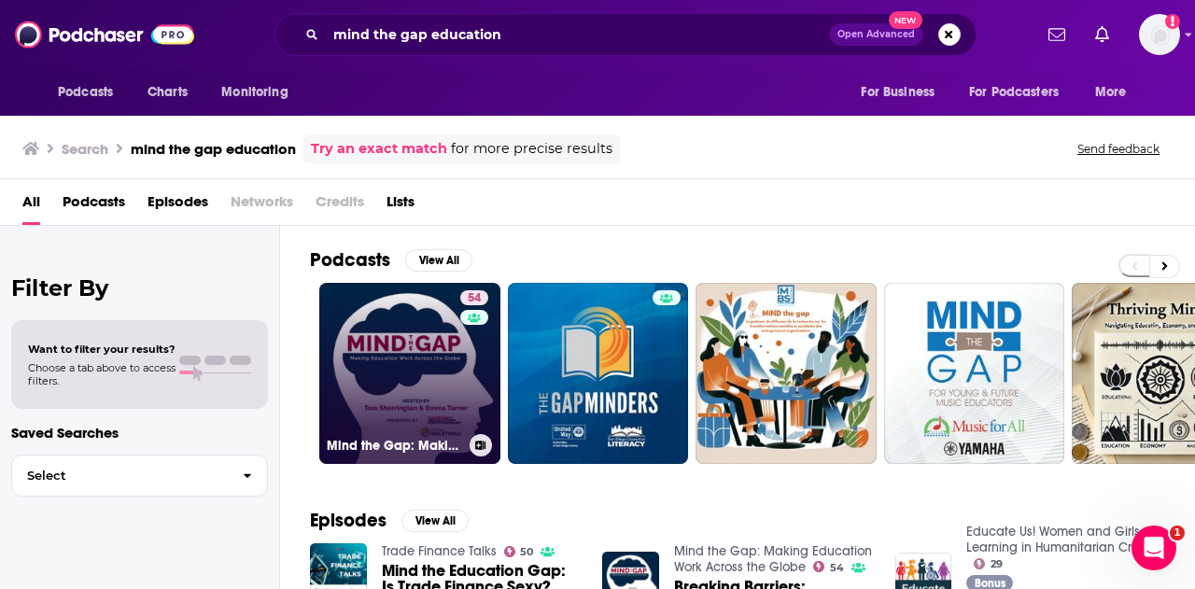
click at [418, 348] on link "54 Mind the Gap: Making Education Work Across the Globe" at bounding box center [409, 373] width 181 height 181
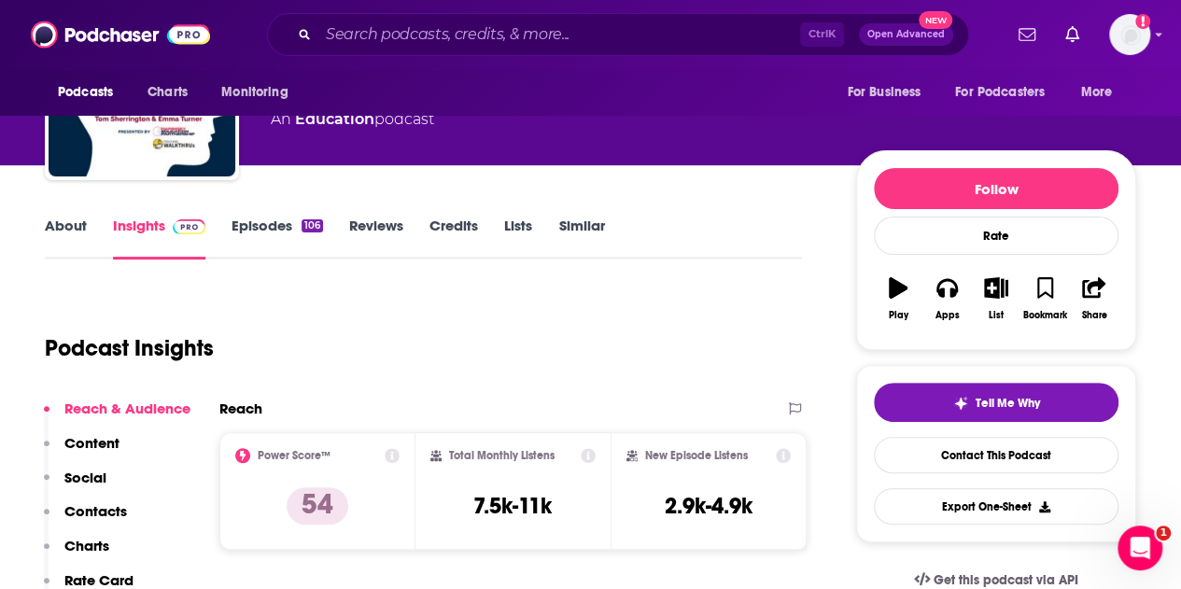
scroll to position [201, 0]
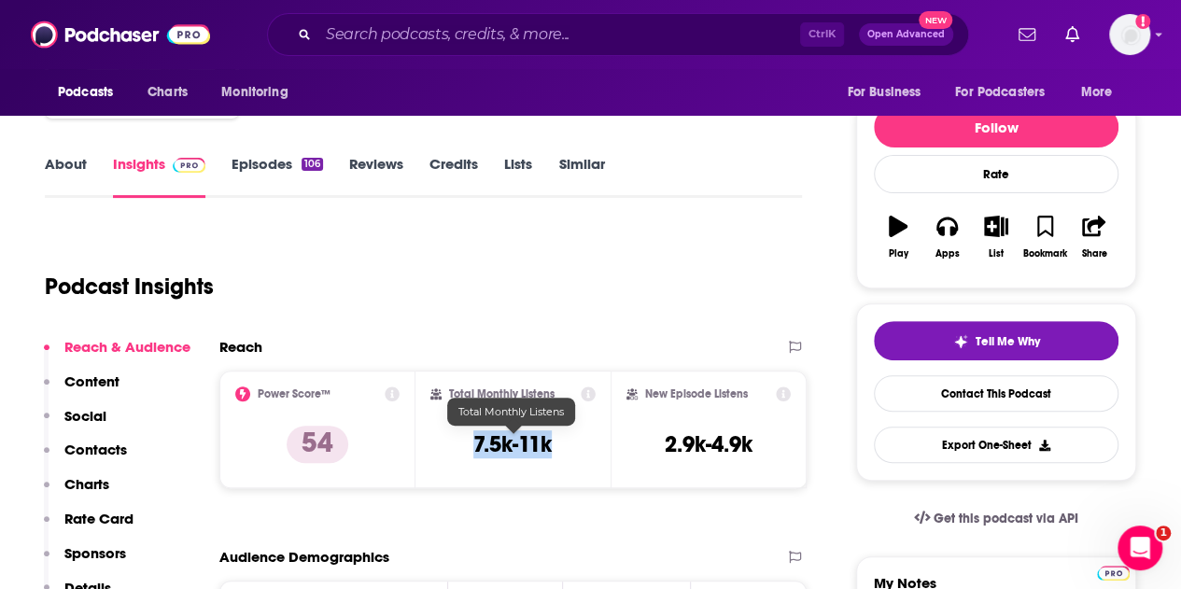
drag, startPoint x: 557, startPoint y: 447, endPoint x: 446, endPoint y: 444, distance: 110.3
click at [446, 444] on div "Total Monthly Listens 7.5k-11k" at bounding box center [514, 430] width 166 height 86
copy h3 "7.5k-11k"
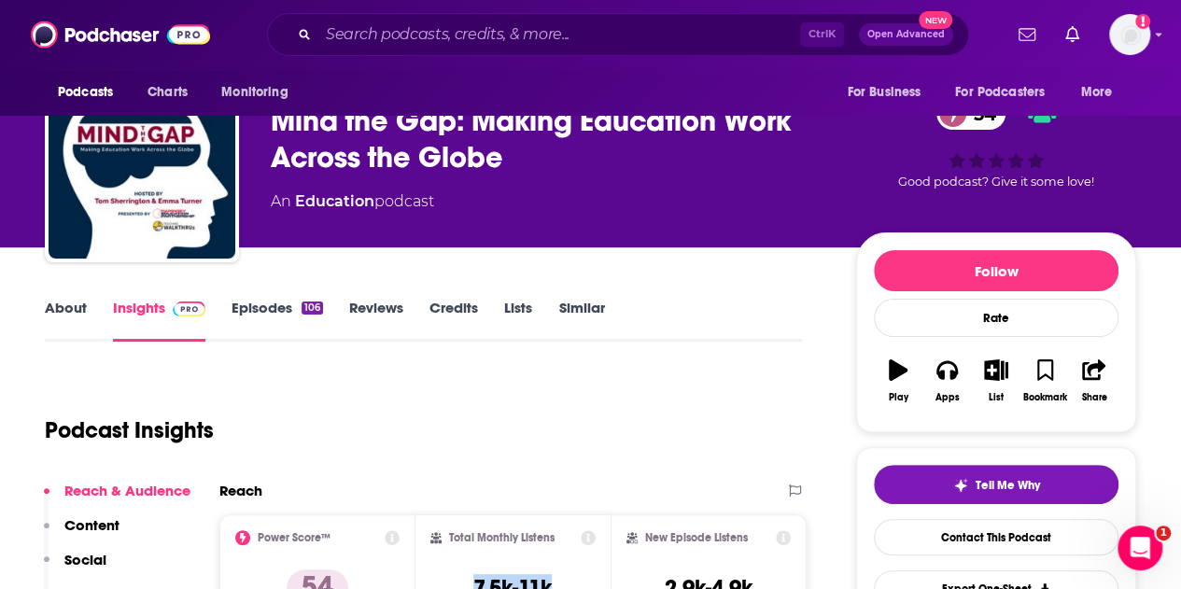
scroll to position [0, 0]
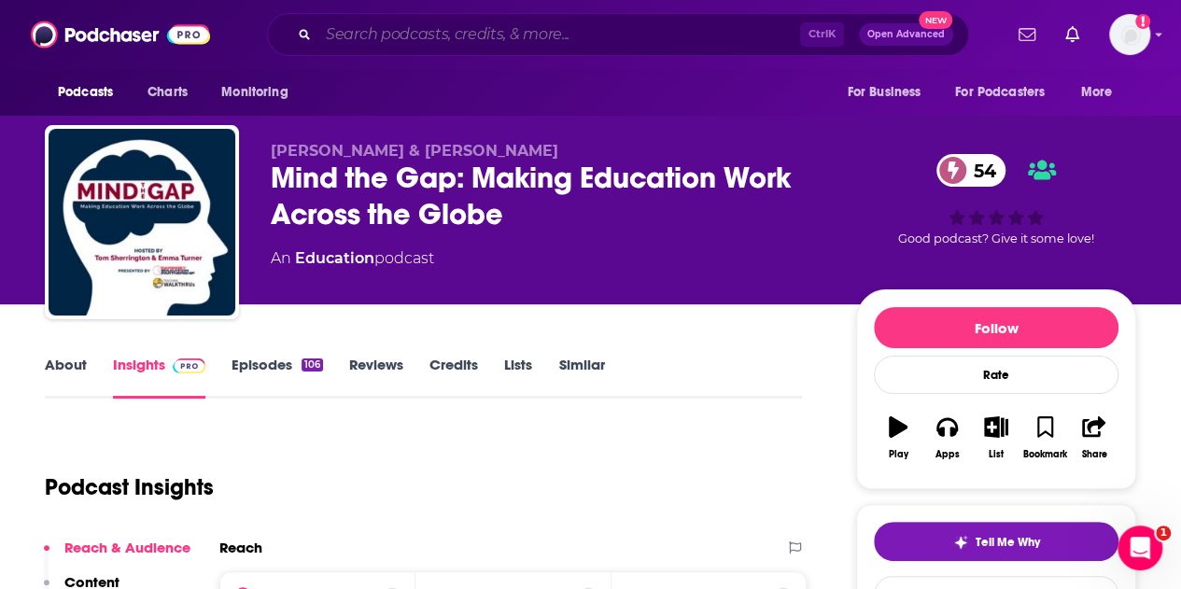
click at [494, 42] on input "Search podcasts, credits, & more..." at bounding box center [559, 35] width 482 height 30
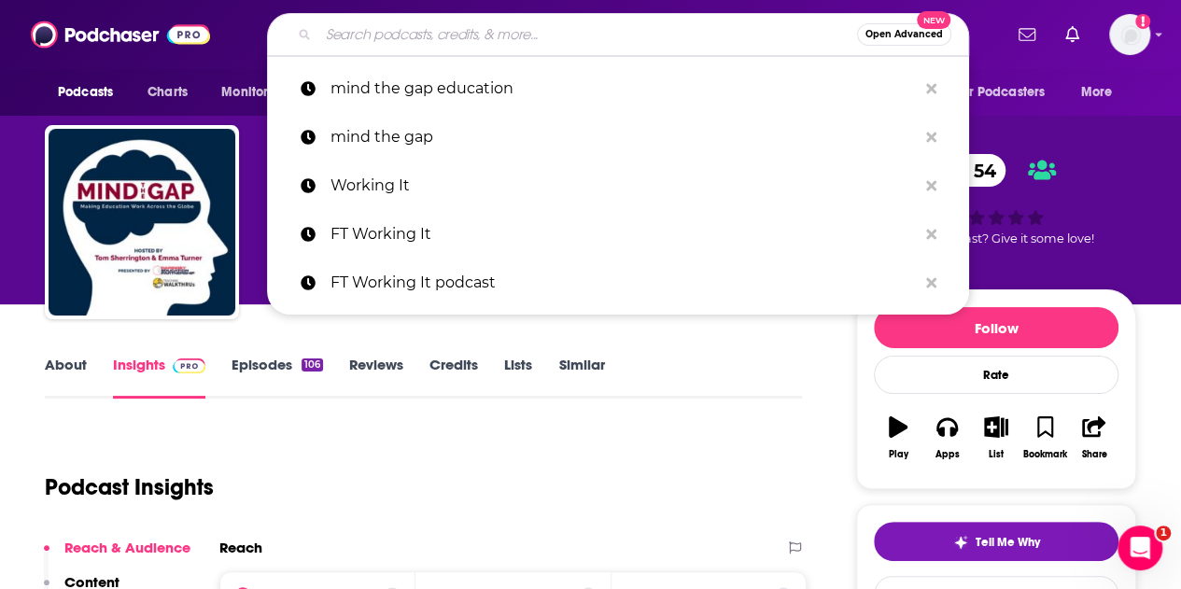
paste input "SENDcast"
type input "SENDcast"
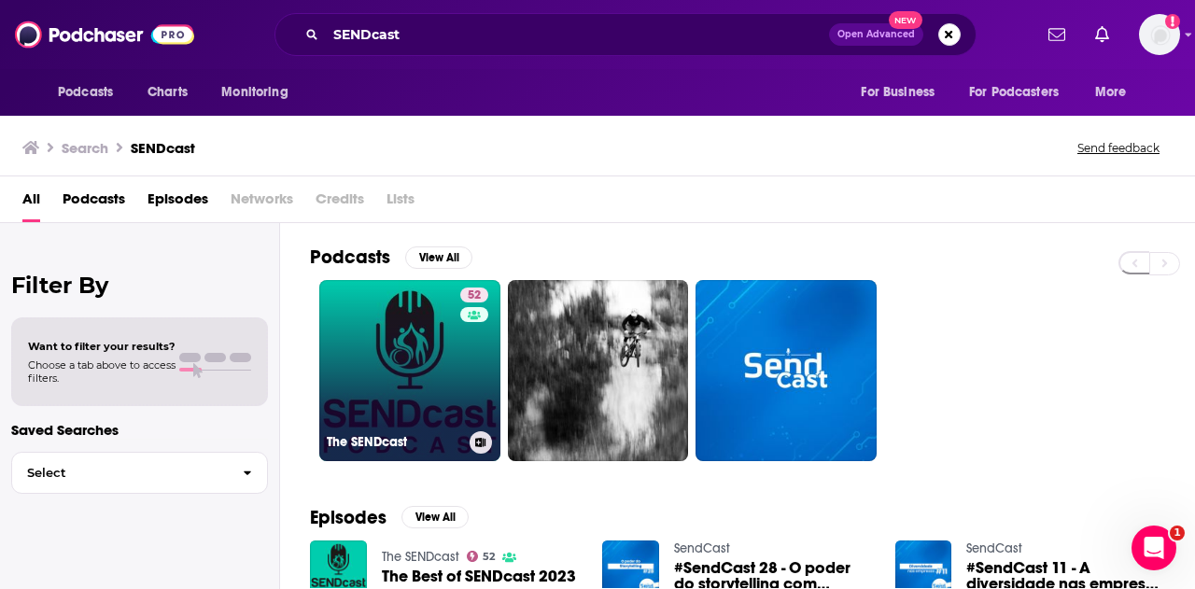
click at [430, 369] on link "52 The SENDcast" at bounding box center [409, 370] width 181 height 181
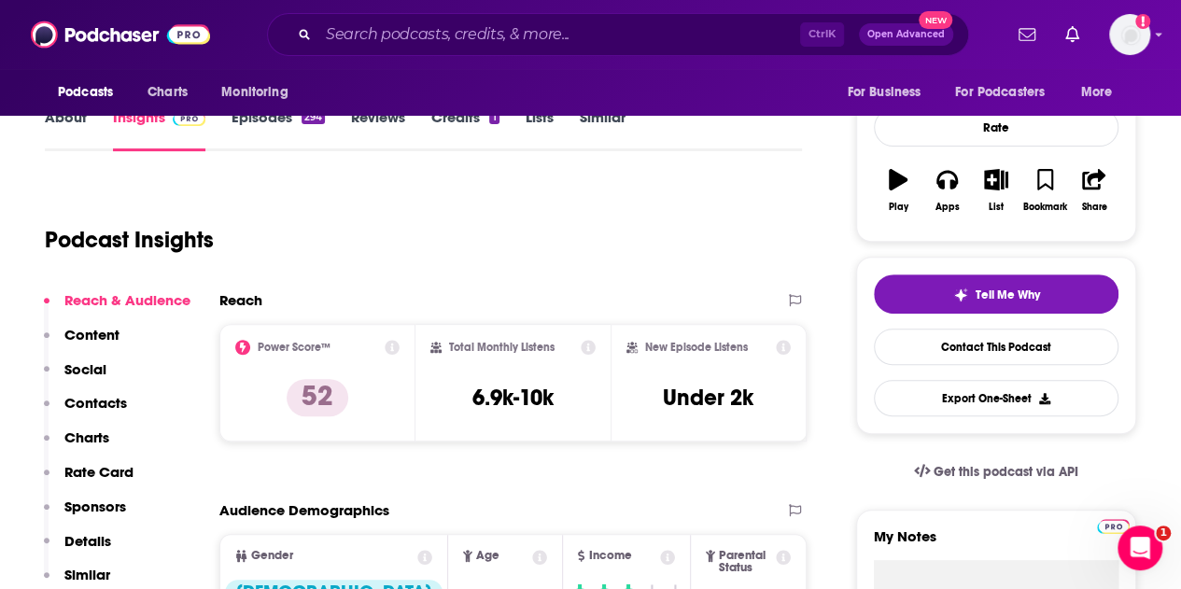
scroll to position [250, 0]
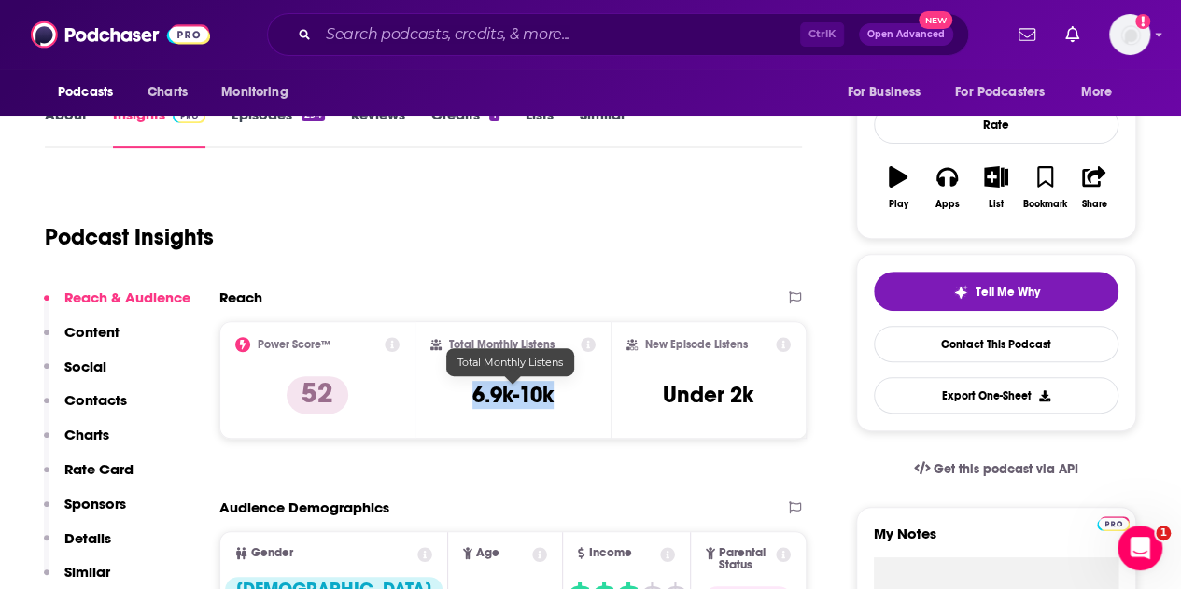
drag, startPoint x: 567, startPoint y: 393, endPoint x: 464, endPoint y: 393, distance: 102.7
click at [464, 393] on div "Total Monthly Listens 6.9k-10k" at bounding box center [514, 380] width 166 height 86
copy h3 "6.9k-10k"
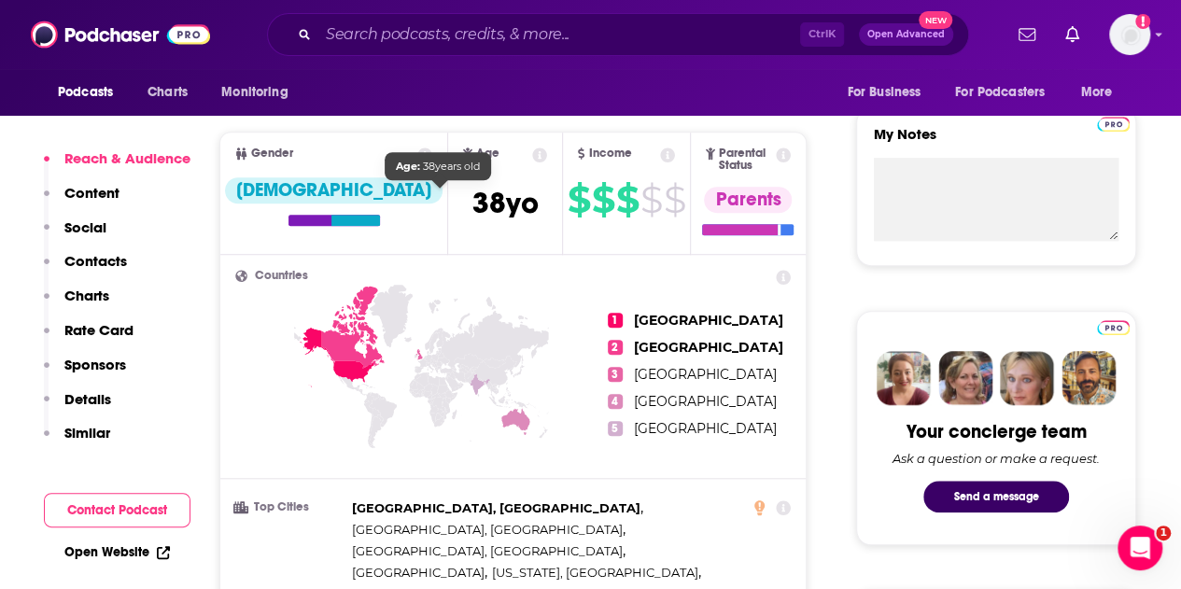
scroll to position [652, 0]
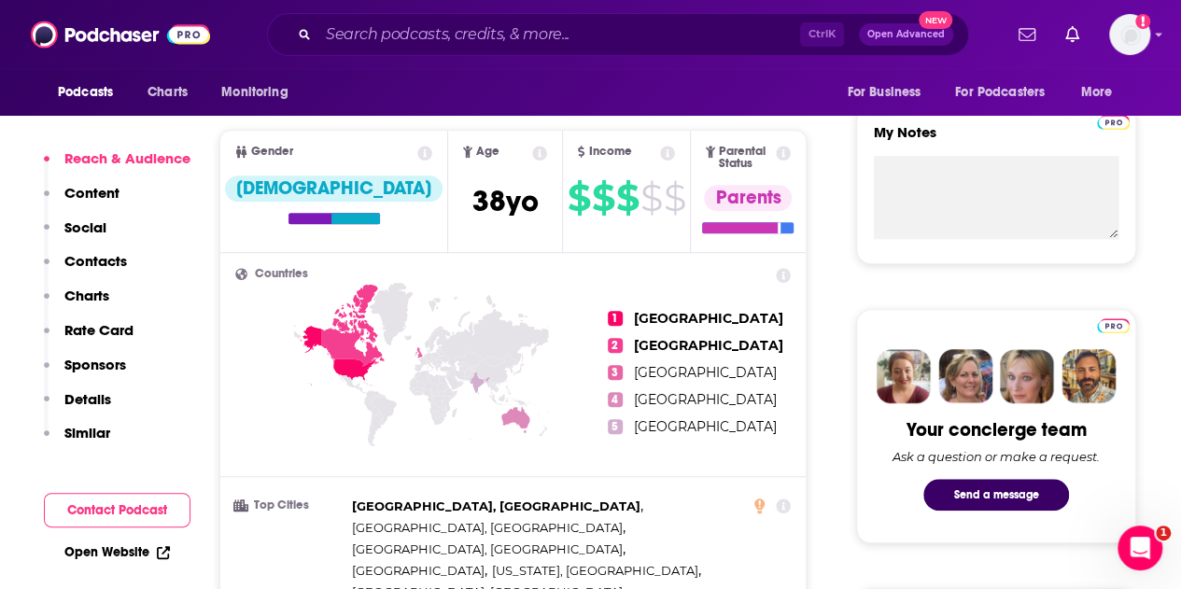
click at [482, 55] on div "Ctrl K Open Advanced New" at bounding box center [618, 34] width 702 height 43
click at [431, 40] on input "Search podcasts, credits, & more..." at bounding box center [559, 35] width 482 height 30
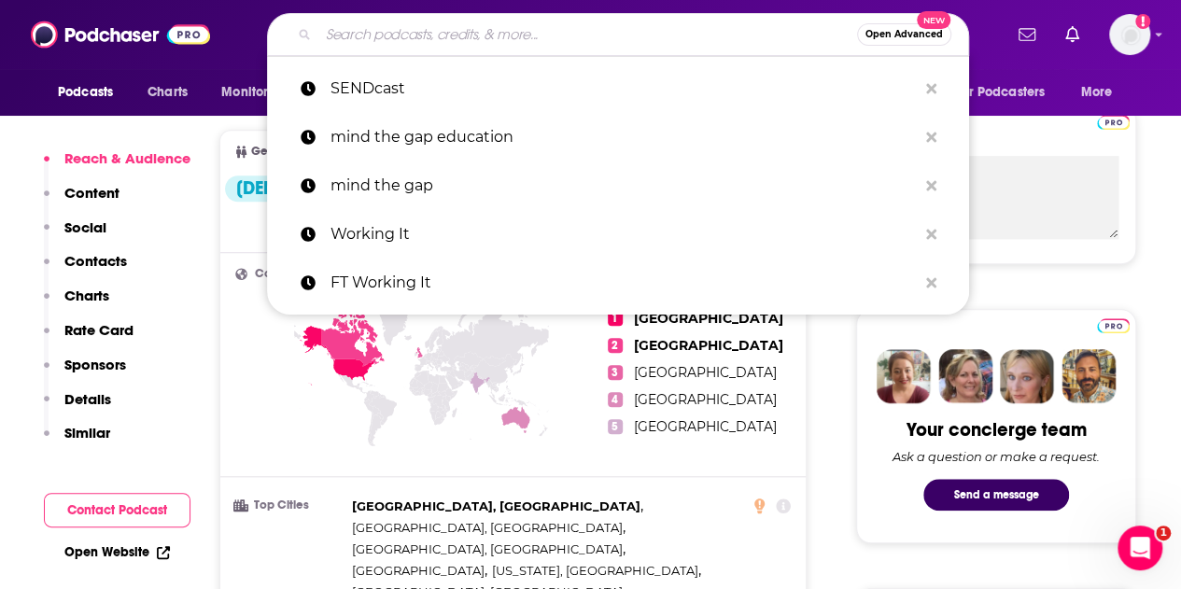
paste input "SENsational - The Special Educational Needs Podcast"
type input "SENsational - The Special Educational Needs Podcast"
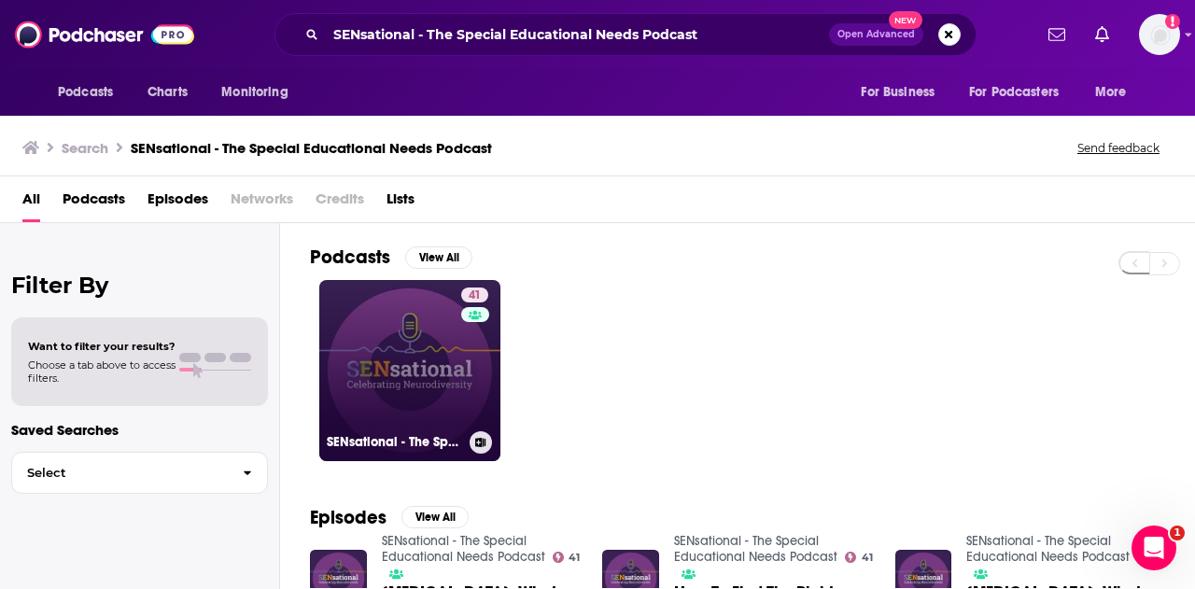
click at [381, 345] on link "41 SENsational - The Special Educational Needs Podcast" at bounding box center [409, 370] width 181 height 181
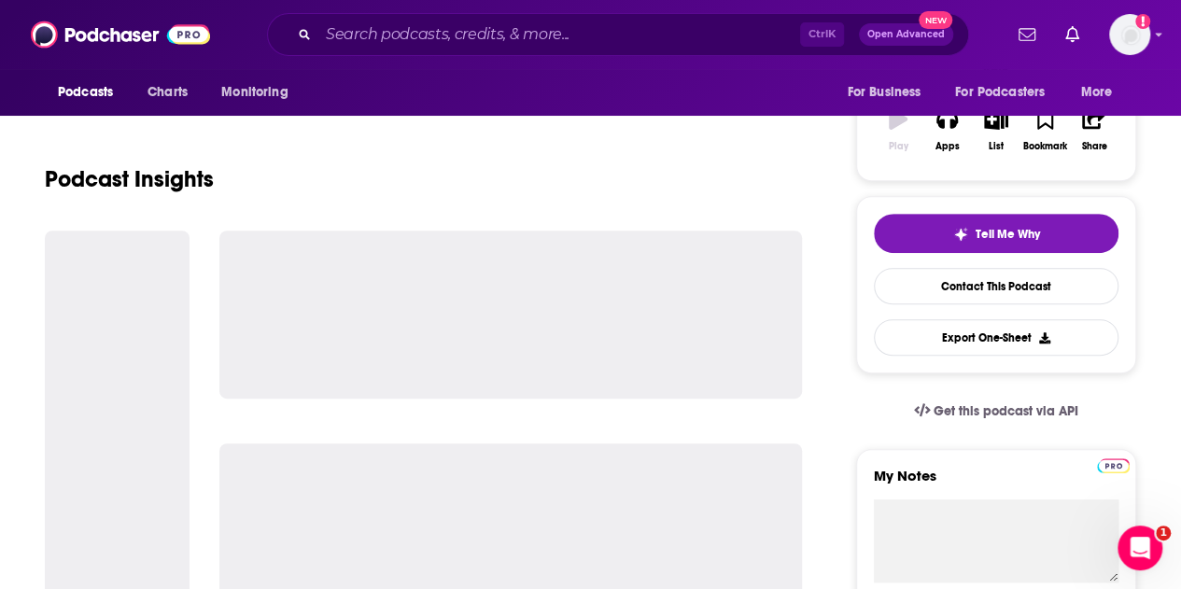
scroll to position [316, 0]
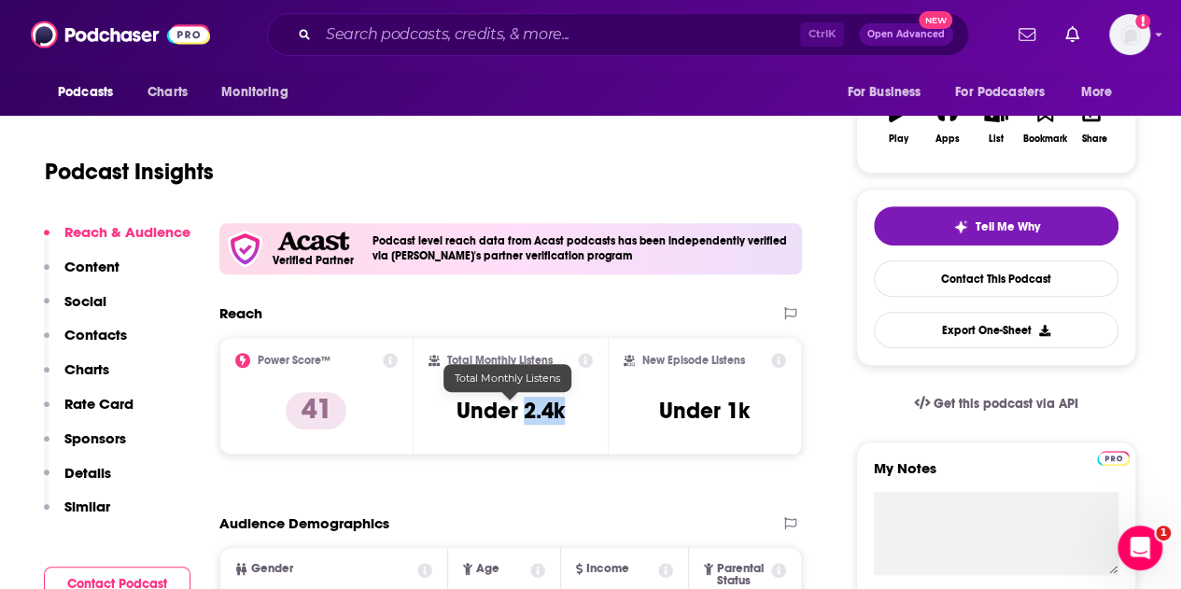
drag, startPoint x: 564, startPoint y: 408, endPoint x: 524, endPoint y: 408, distance: 40.2
click at [524, 408] on h3 "Under 2.4k" at bounding box center [511, 411] width 108 height 28
copy h3 "2.4k"
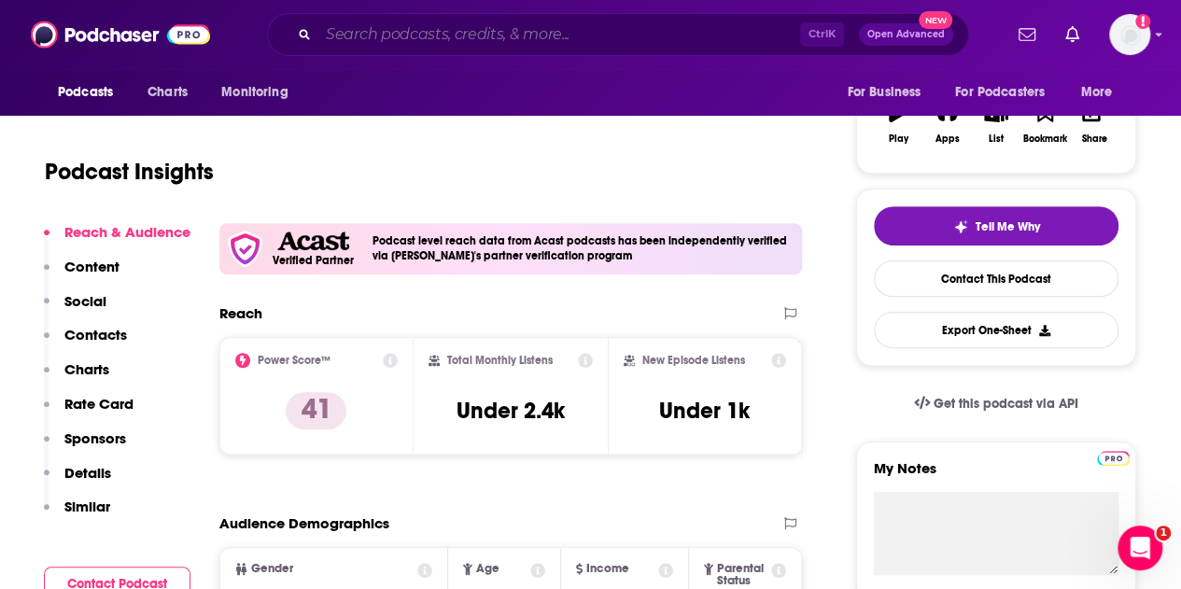
click at [476, 32] on input "Search podcasts, credits, & more..." at bounding box center [559, 35] width 482 height 30
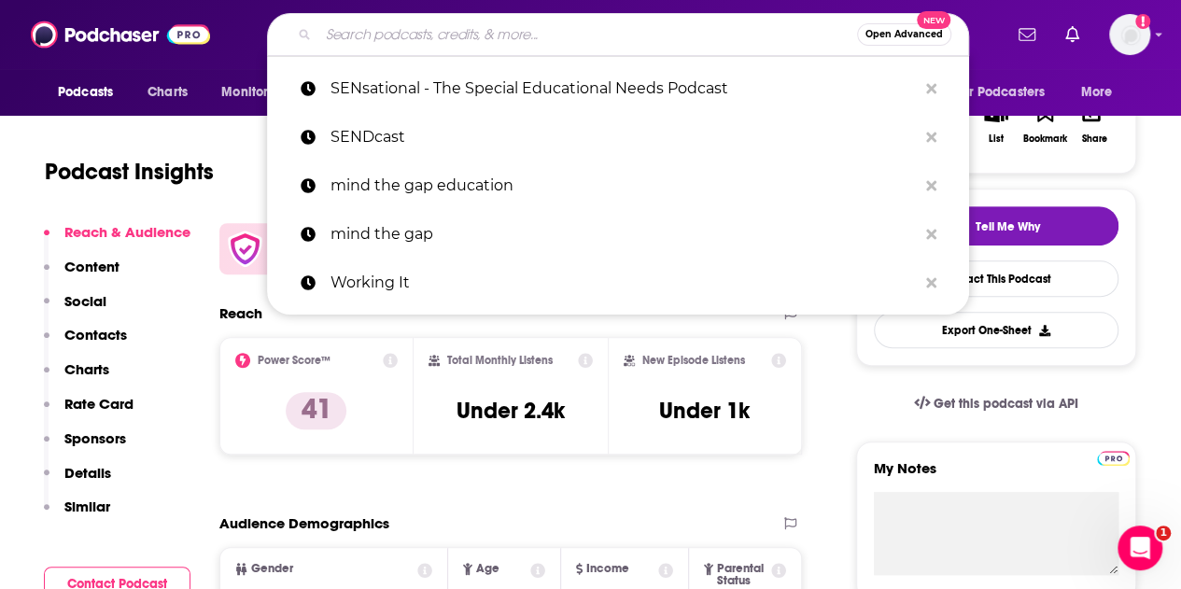
paste input "The Educational DilEmma"
type input "The Educational DilEmma"
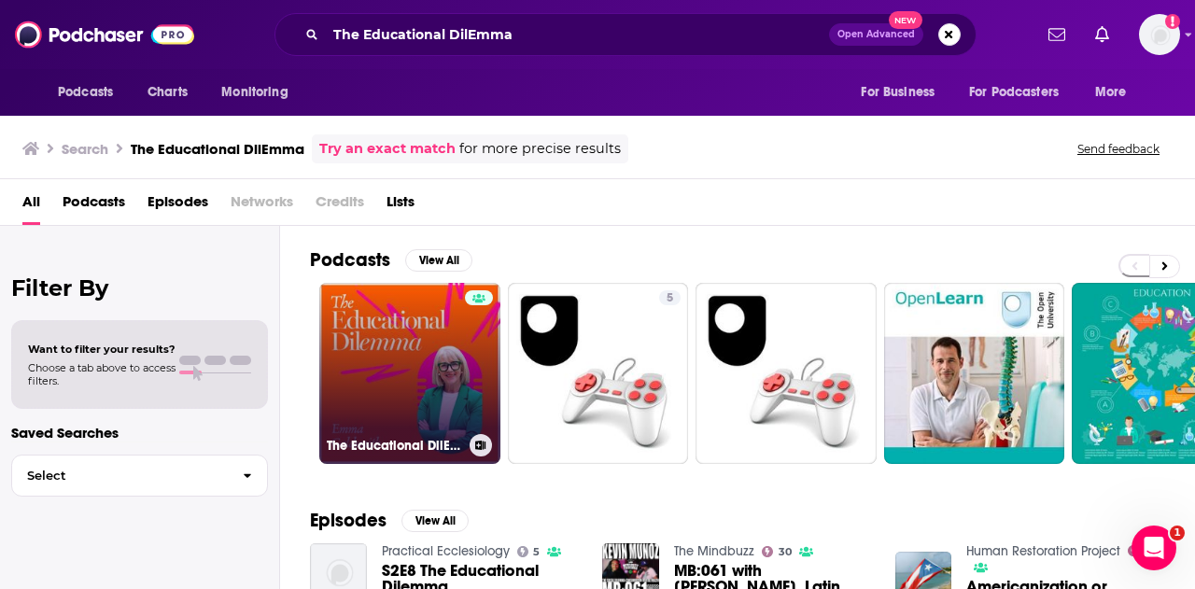
click at [411, 329] on link "The Educational DilEmma" at bounding box center [409, 373] width 181 height 181
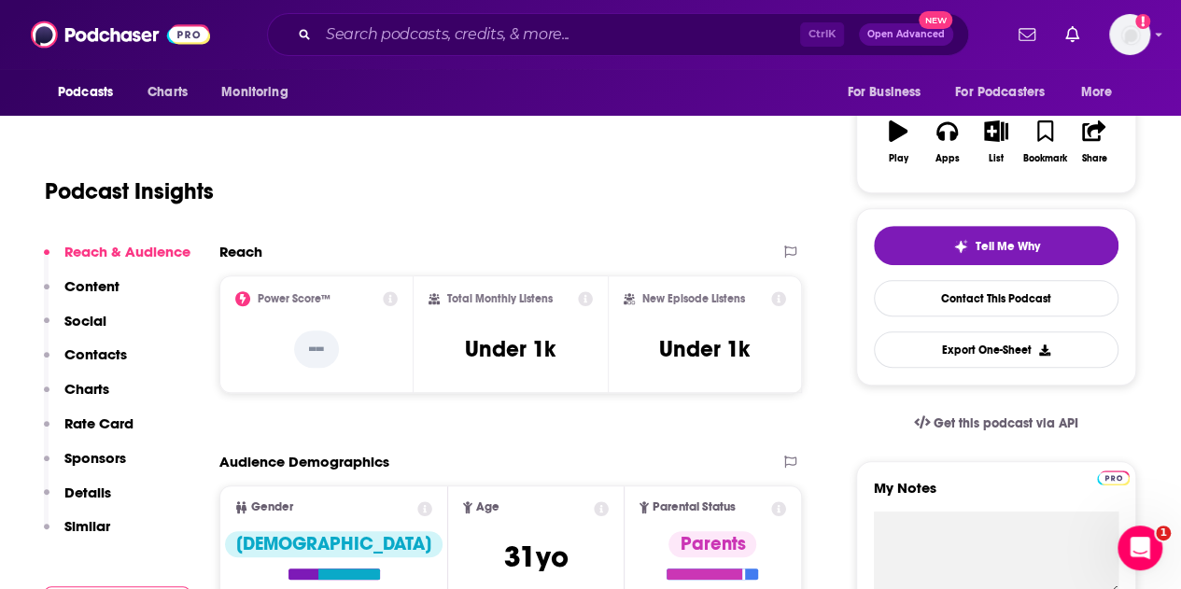
scroll to position [297, 0]
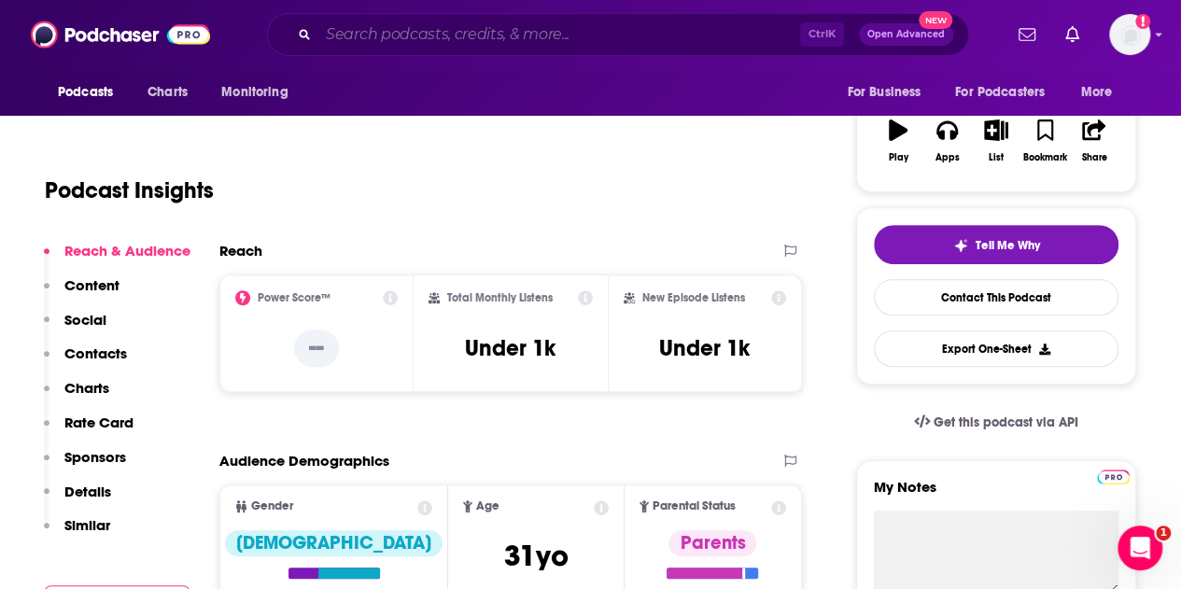
click at [457, 25] on input "Search podcasts, credits, & more..." at bounding box center [559, 35] width 482 height 30
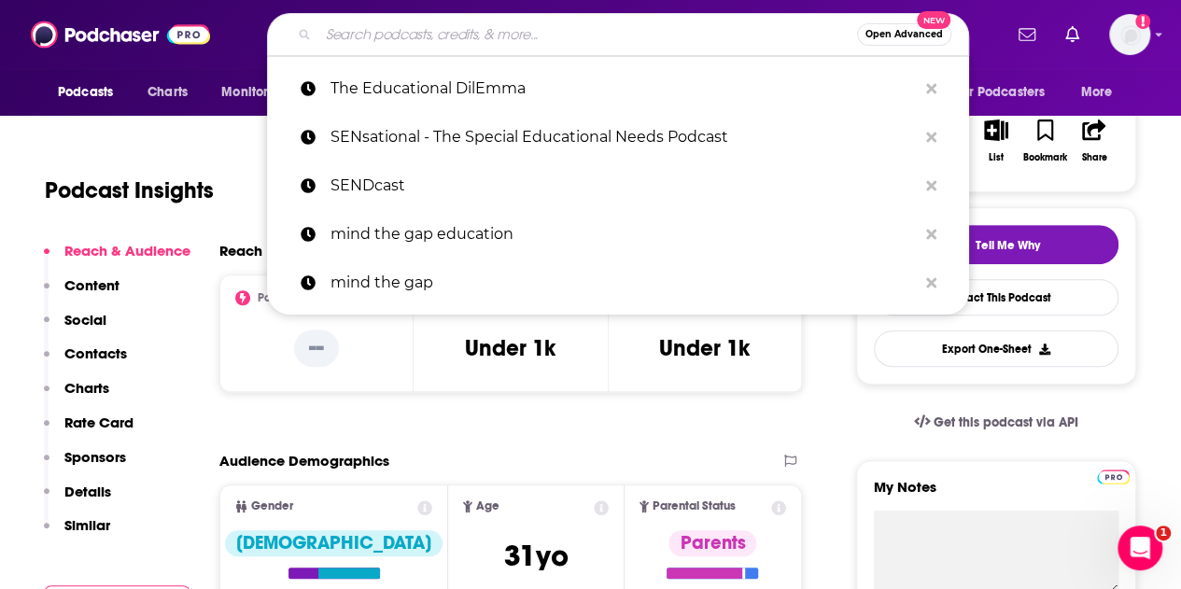
paste input "The Future of Work podcast"
type input "The Future of Work podcast"
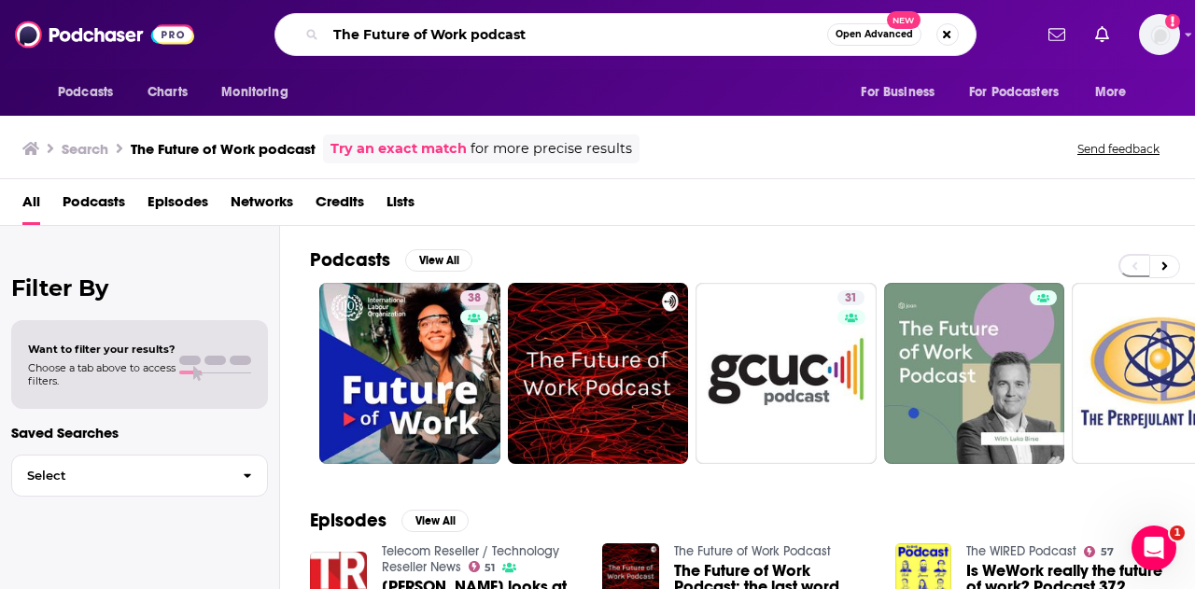
click at [358, 35] on input "The Future of Work podcast" at bounding box center [577, 35] width 502 height 30
click at [580, 33] on input "Future of Work podcast" at bounding box center [577, 35] width 502 height 30
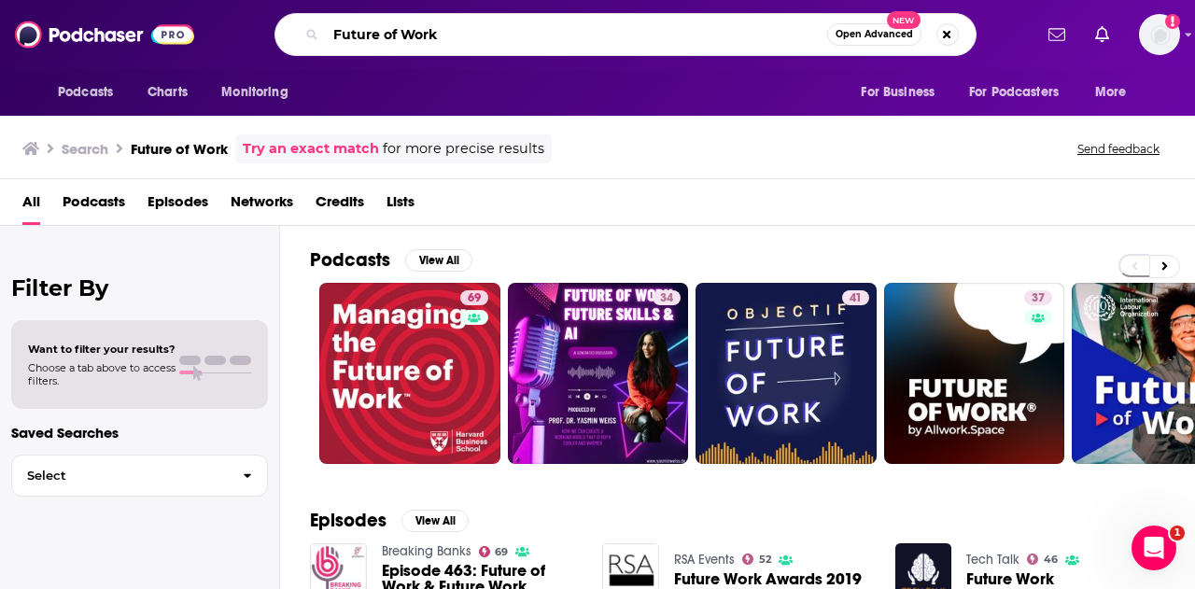
drag, startPoint x: 489, startPoint y: 27, endPoint x: 293, endPoint y: 30, distance: 196.1
click at [293, 30] on div "Future of Work Open Advanced New" at bounding box center [626, 34] width 702 height 43
paste input "The Neurodivergent Creative Podcast"
type input "The Neurodivergent Creative Podcast"
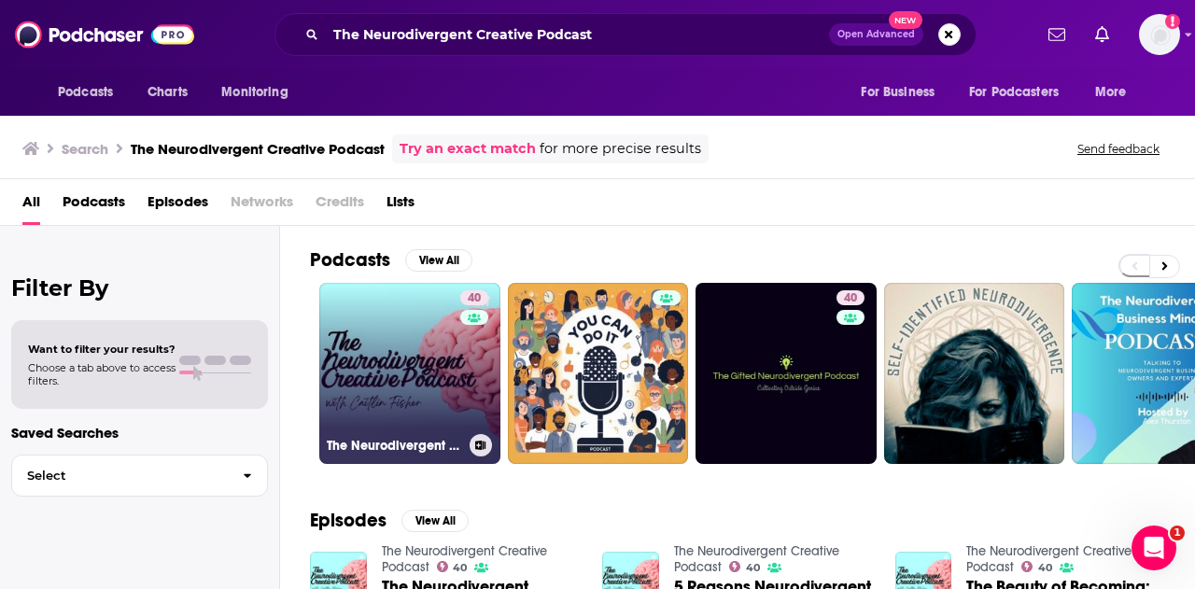
click at [434, 410] on link "40 The Neurodivergent Creative Podcast" at bounding box center [409, 373] width 181 height 181
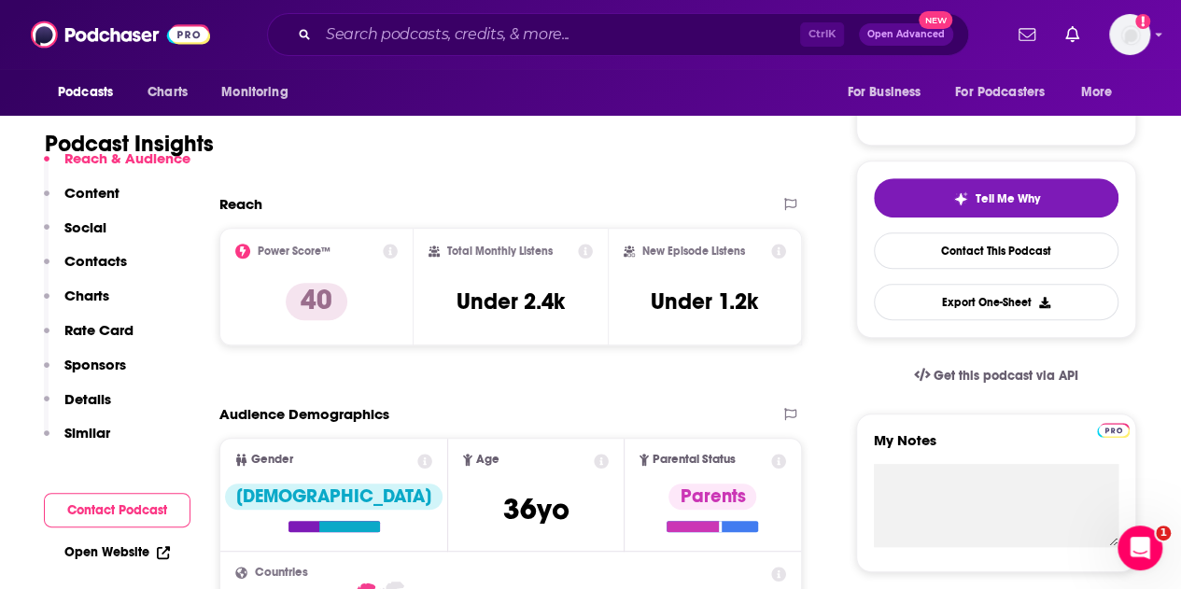
scroll to position [353, 0]
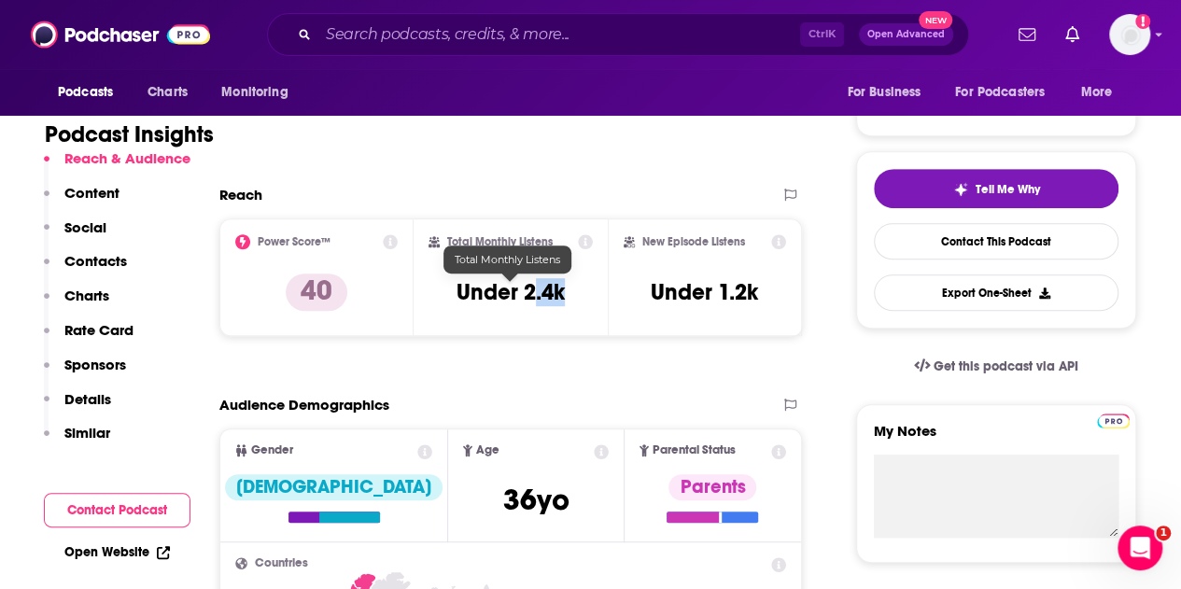
drag, startPoint x: 571, startPoint y: 287, endPoint x: 529, endPoint y: 292, distance: 42.4
click at [529, 292] on div "Total Monthly Listens Under 2.4k" at bounding box center [511, 277] width 164 height 86
click at [529, 292] on h3 "Under 2.4k" at bounding box center [511, 292] width 108 height 28
click at [516, 297] on h3 "Under 2.4k" at bounding box center [511, 292] width 108 height 28
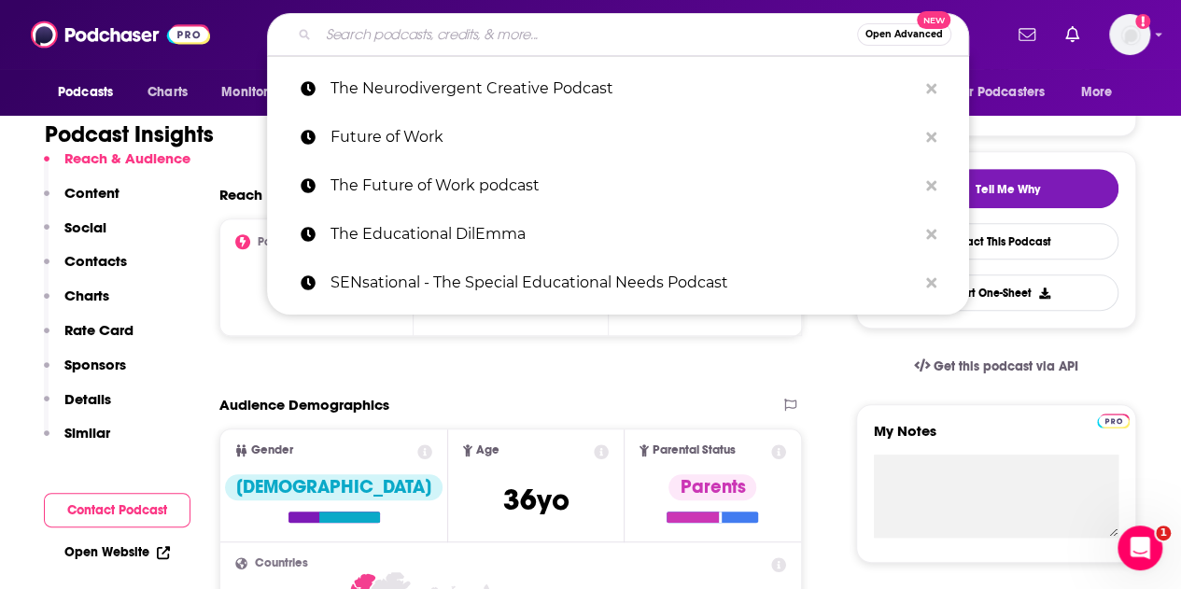
click at [423, 33] on input "Search podcasts, credits, & more..." at bounding box center [587, 35] width 539 height 30
paste input "The Times Higher Education podcast"
type input "The Times Higher Education podcast"
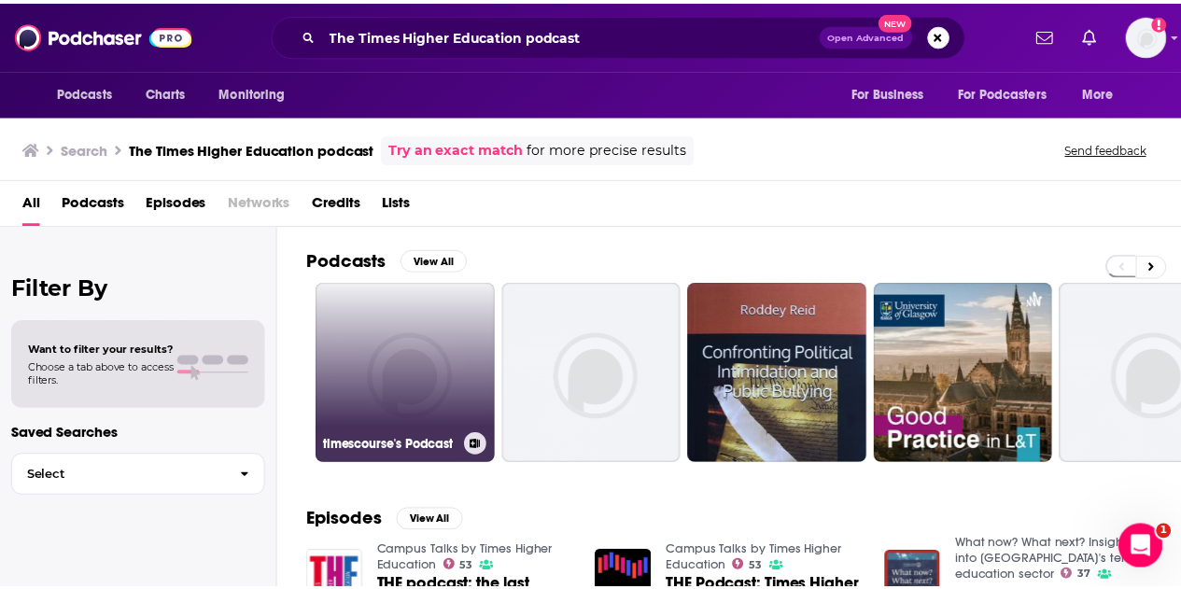
scroll to position [112, 0]
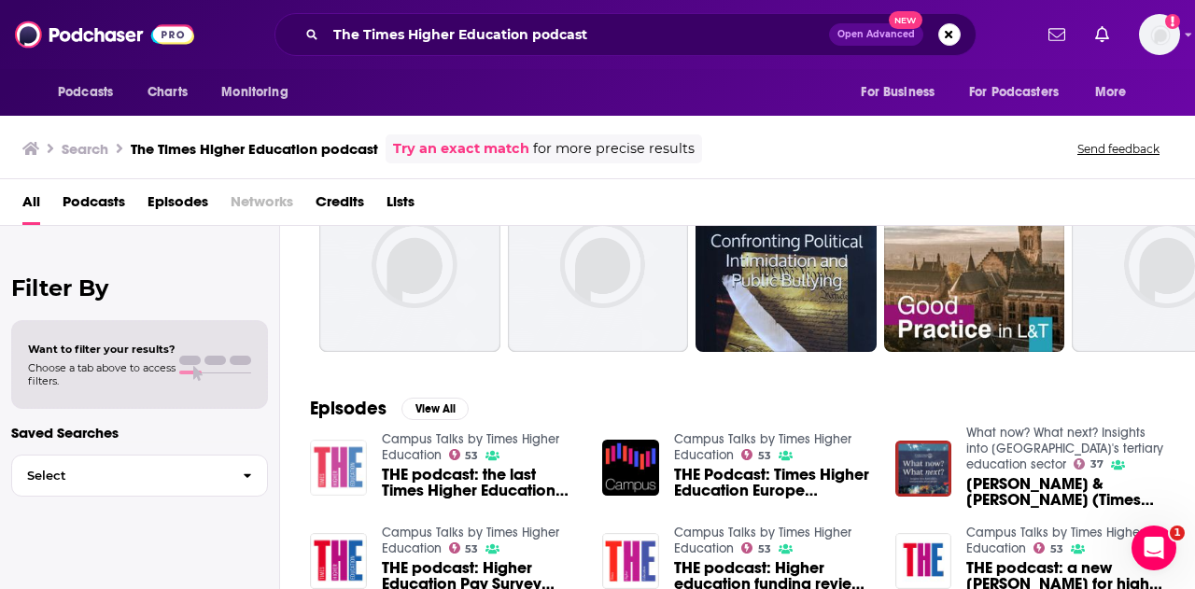
click at [359, 463] on img "THE podcast: the last Times Higher Education issue review podcast of 2017" at bounding box center [338, 468] width 57 height 57
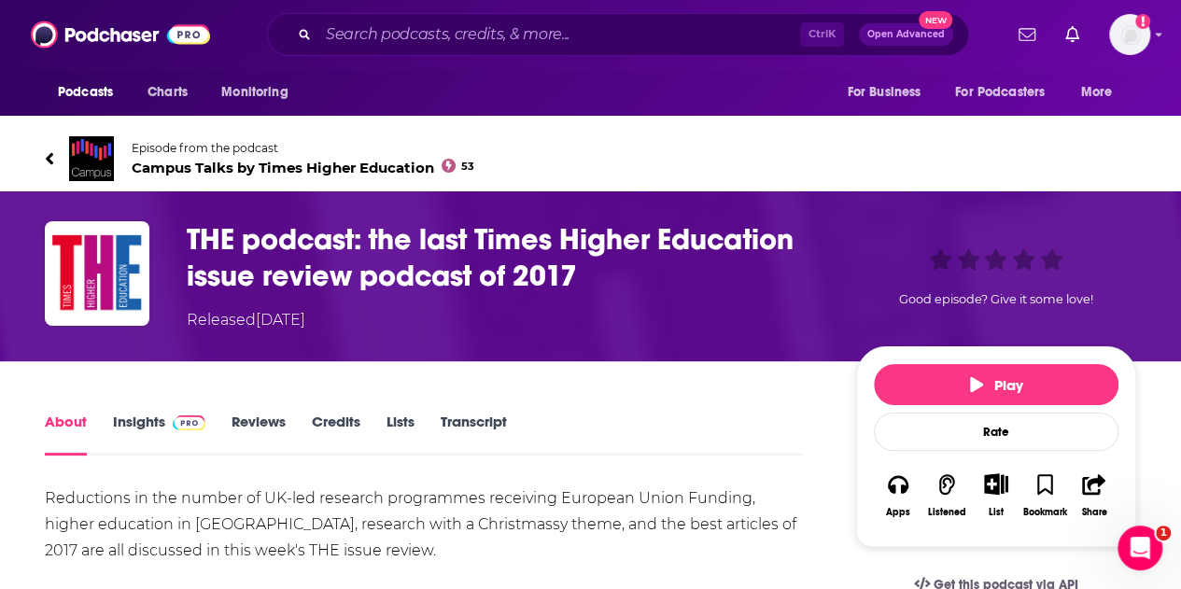
click at [245, 243] on h1 "THE podcast: the last Times Higher Education issue review podcast of 2017" at bounding box center [507, 257] width 640 height 73
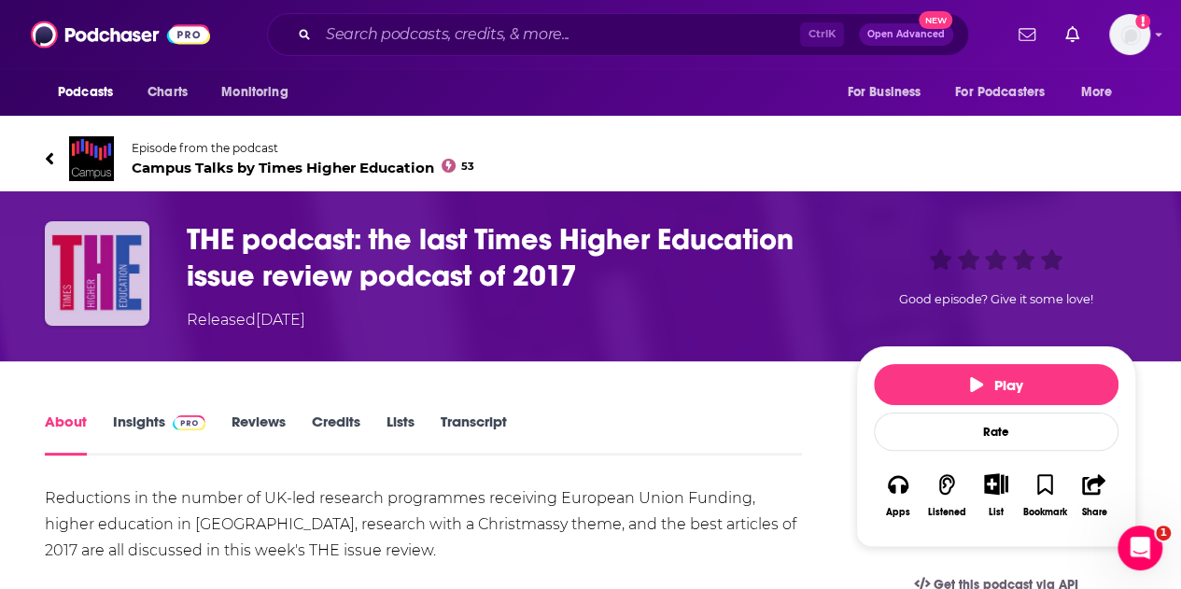
click at [118, 266] on img "THE podcast: the last Times Higher Education issue review podcast of 2017" at bounding box center [97, 273] width 105 height 105
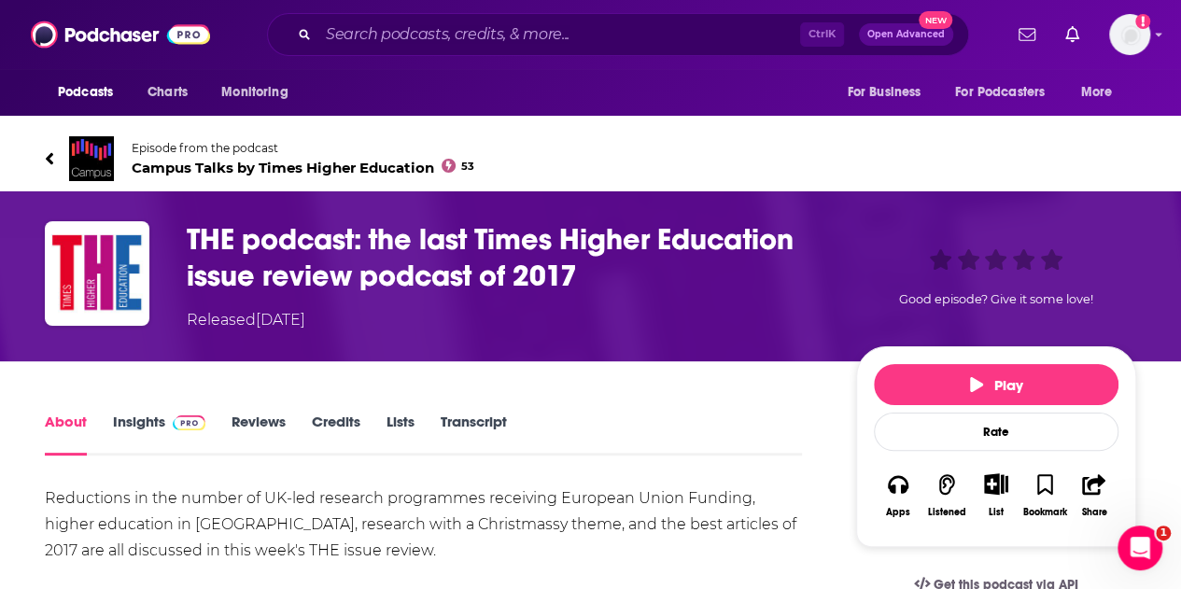
click at [420, 14] on div "Ctrl K Open Advanced New" at bounding box center [618, 34] width 702 height 43
click at [422, 35] on input "Search podcasts, credits, & more..." at bounding box center [559, 35] width 482 height 30
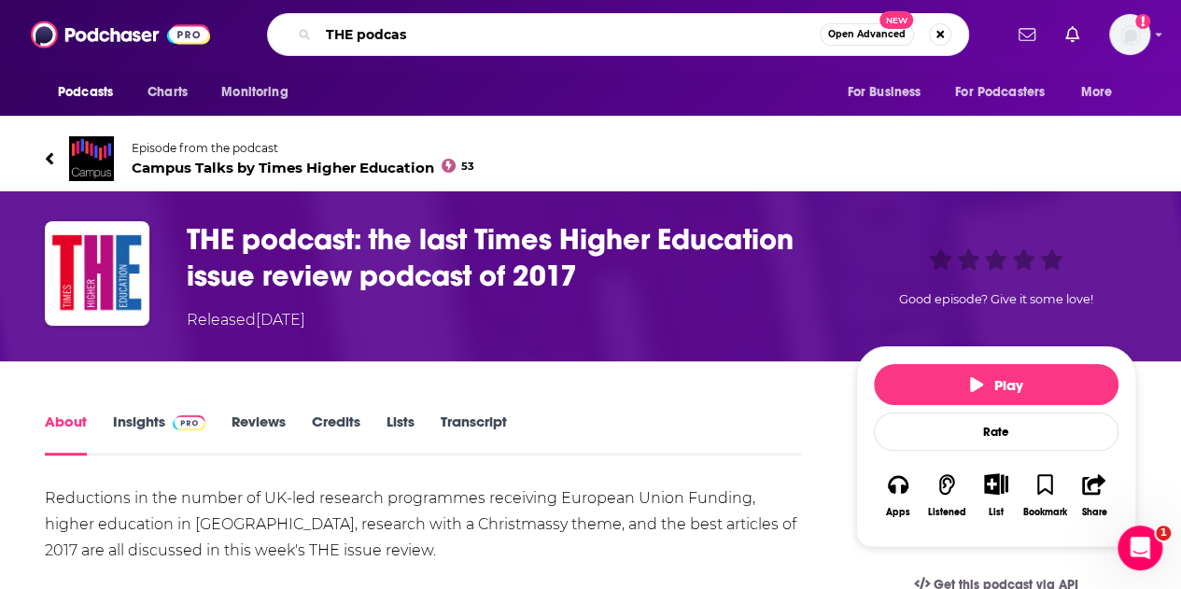
type input "THE podcast"
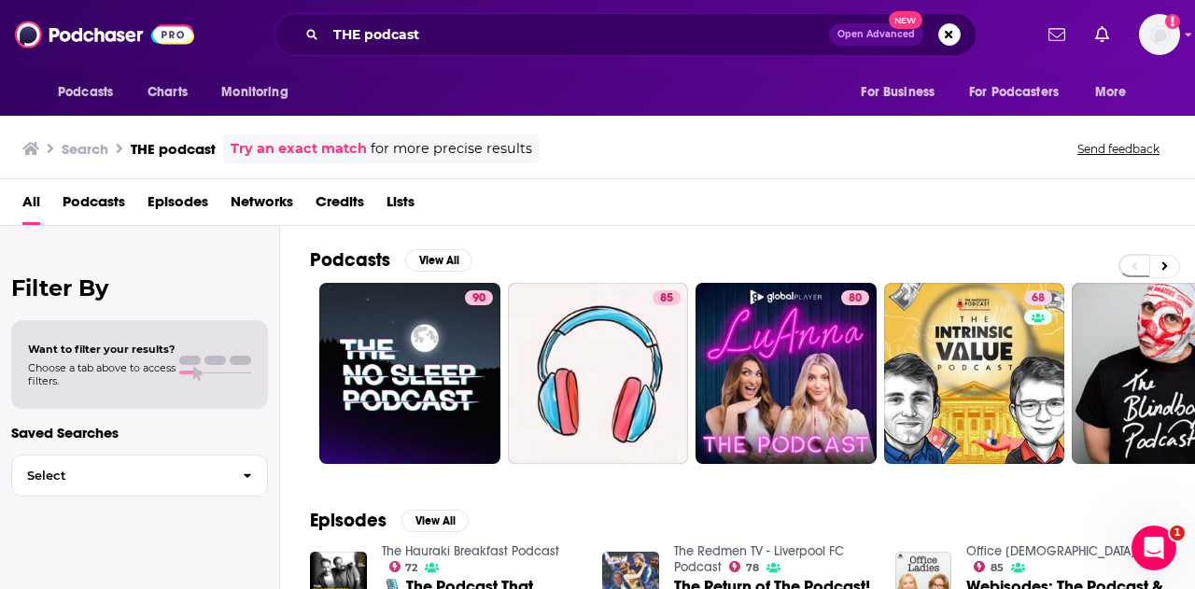
drag, startPoint x: 443, startPoint y: 49, endPoint x: 374, endPoint y: 40, distance: 69.7
click at [374, 40] on div "THE podcast Open Advanced New" at bounding box center [626, 34] width 702 height 43
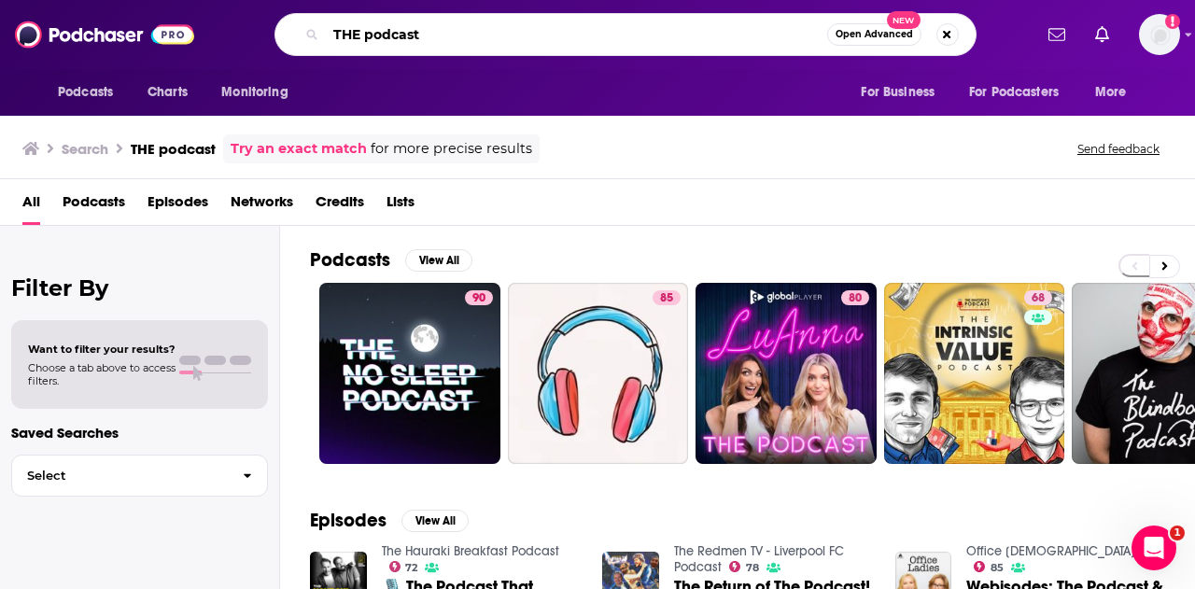
drag, startPoint x: 445, startPoint y: 25, endPoint x: 345, endPoint y: 34, distance: 101.2
click at [345, 34] on input "THE podcast" at bounding box center [577, 35] width 502 height 30
type input "Times higher education"
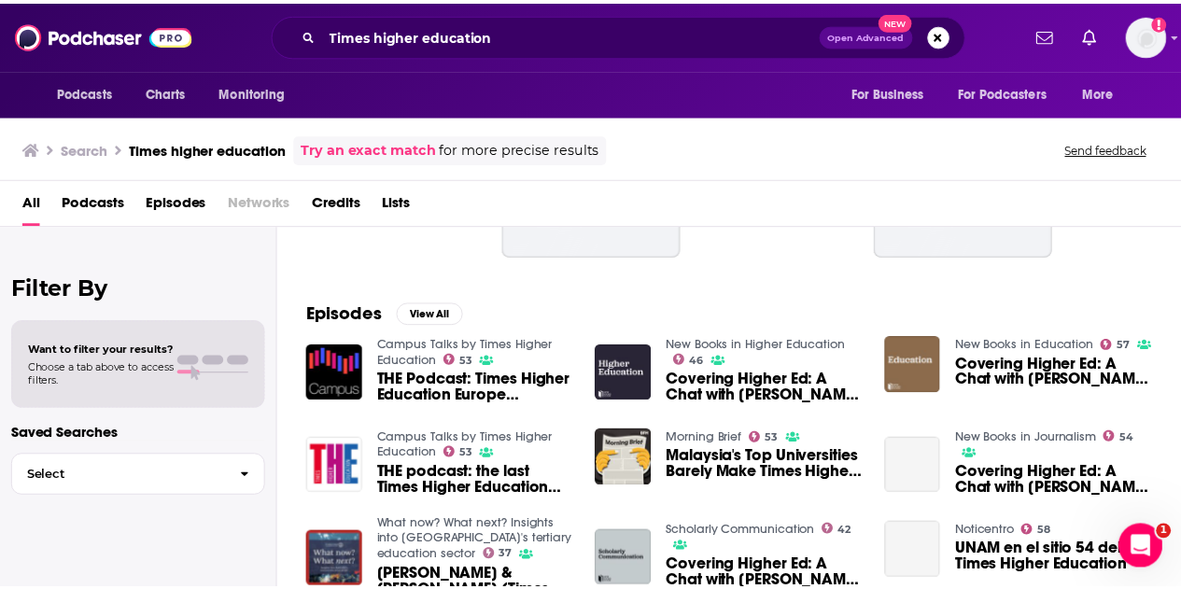
scroll to position [290, 0]
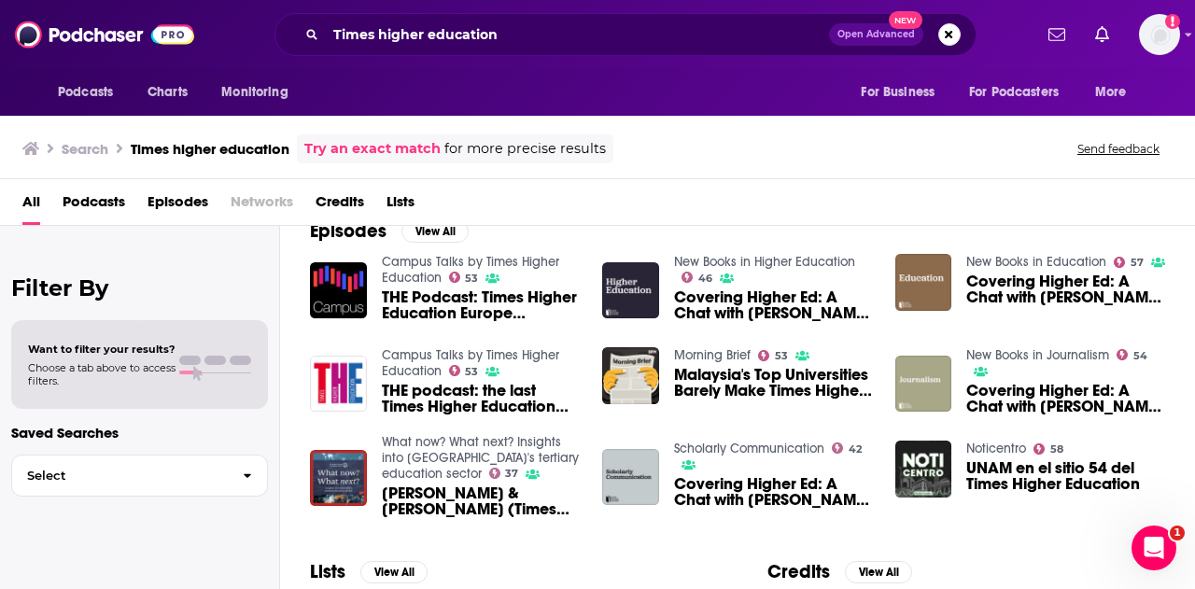
click at [431, 315] on span "THE Podcast: Times Higher Education Europe Teaching Rankings explained" at bounding box center [481, 306] width 199 height 32
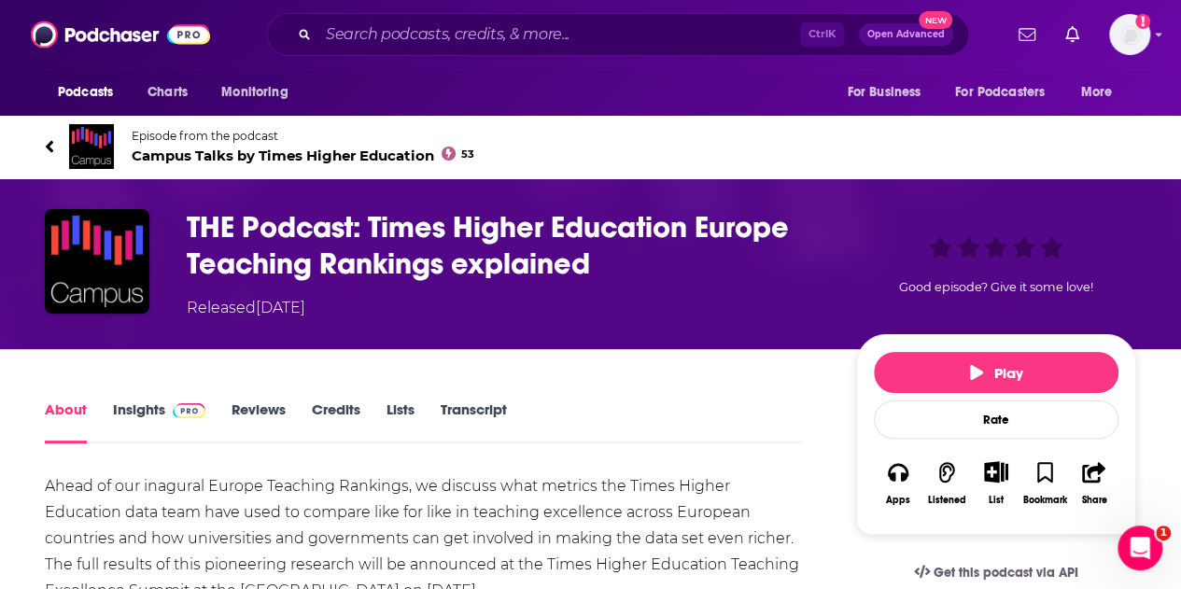
scroll to position [186, 0]
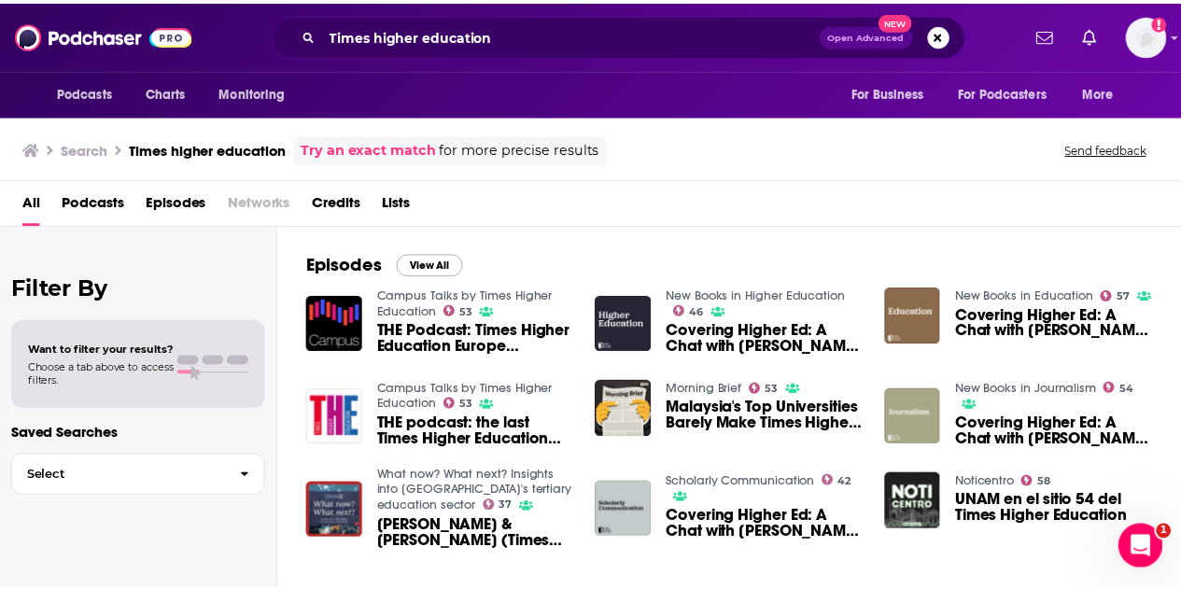
scroll to position [257, 0]
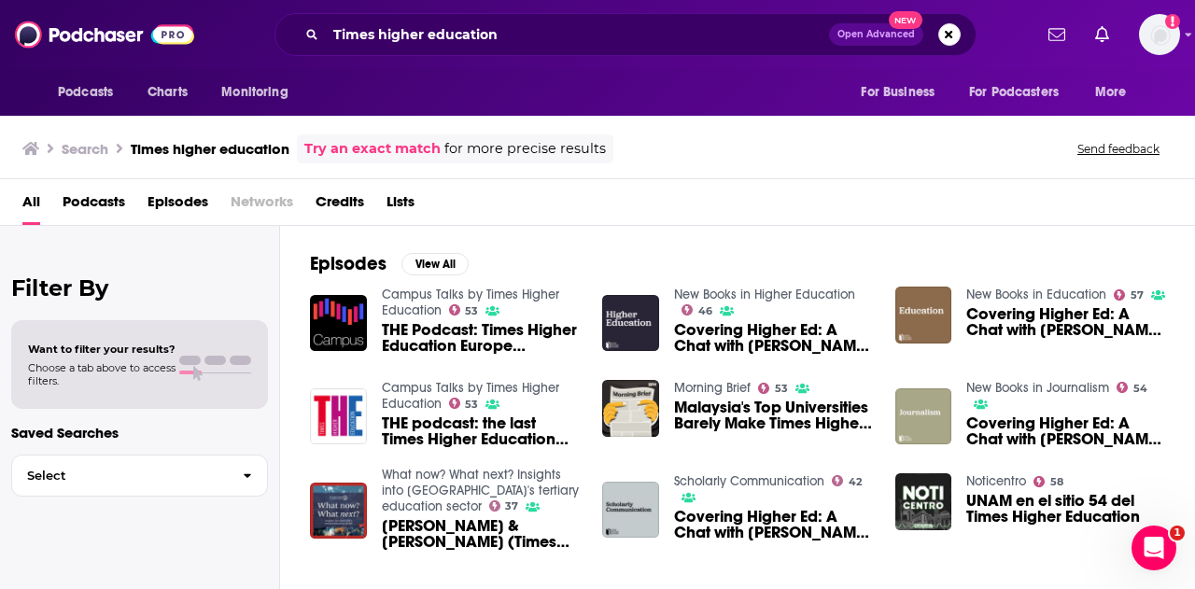
click at [384, 426] on span "THE podcast: the last Times Higher Education issue review podcast of 2017" at bounding box center [481, 432] width 199 height 32
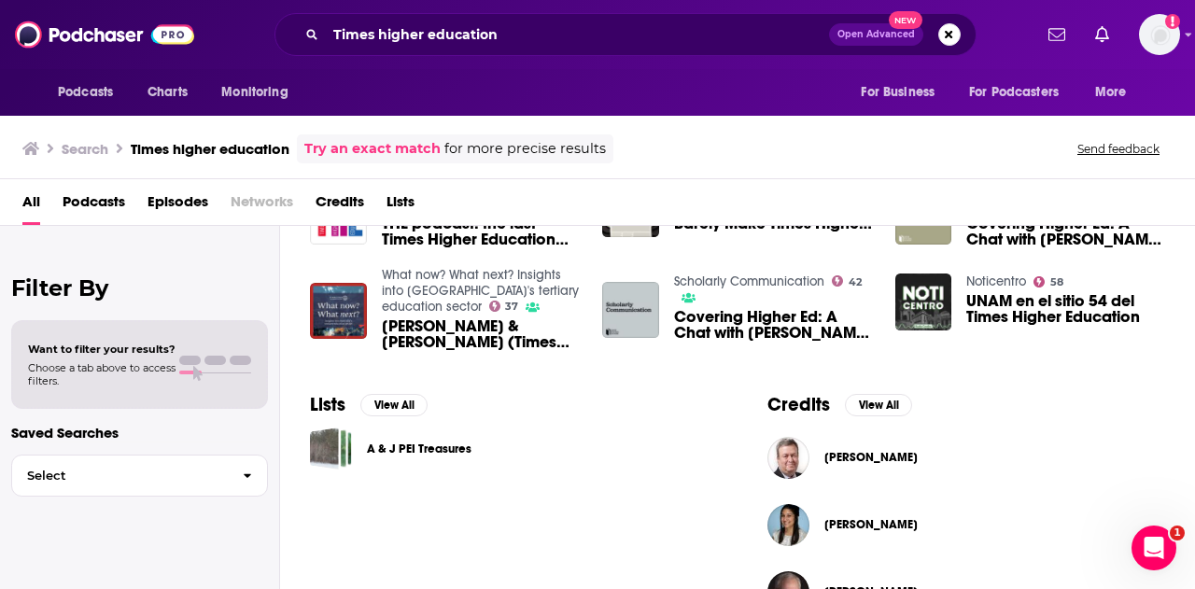
scroll to position [461, 0]
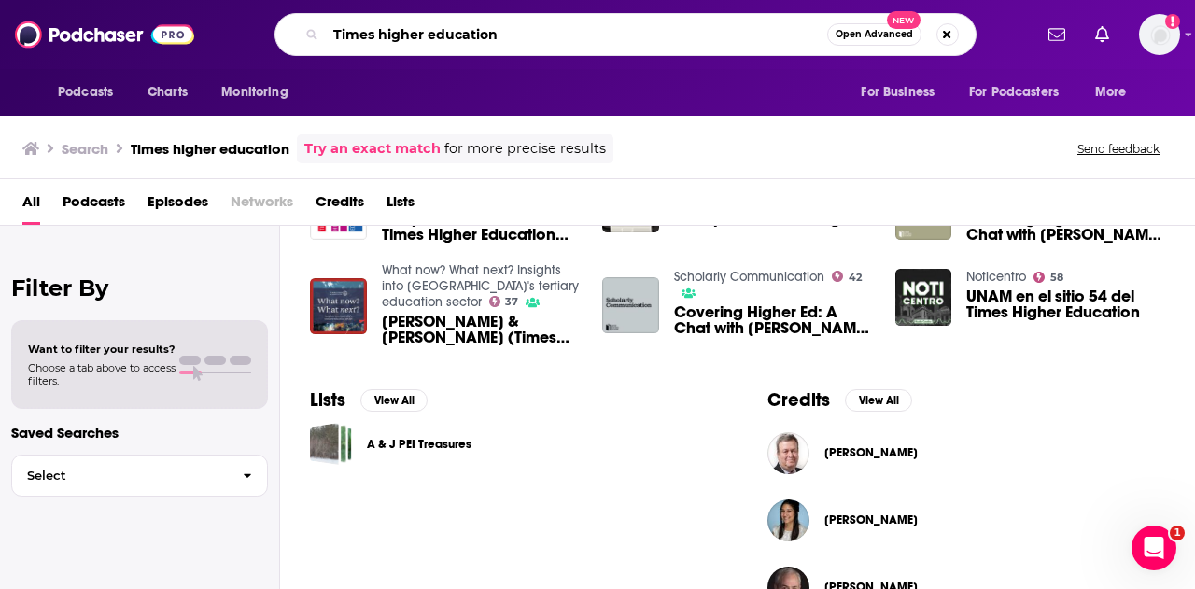
drag, startPoint x: 537, startPoint y: 36, endPoint x: 291, endPoint y: 27, distance: 245.8
click at [291, 27] on div "Times higher education Open Advanced New" at bounding box center [626, 34] width 702 height 43
type input "THE podcast"
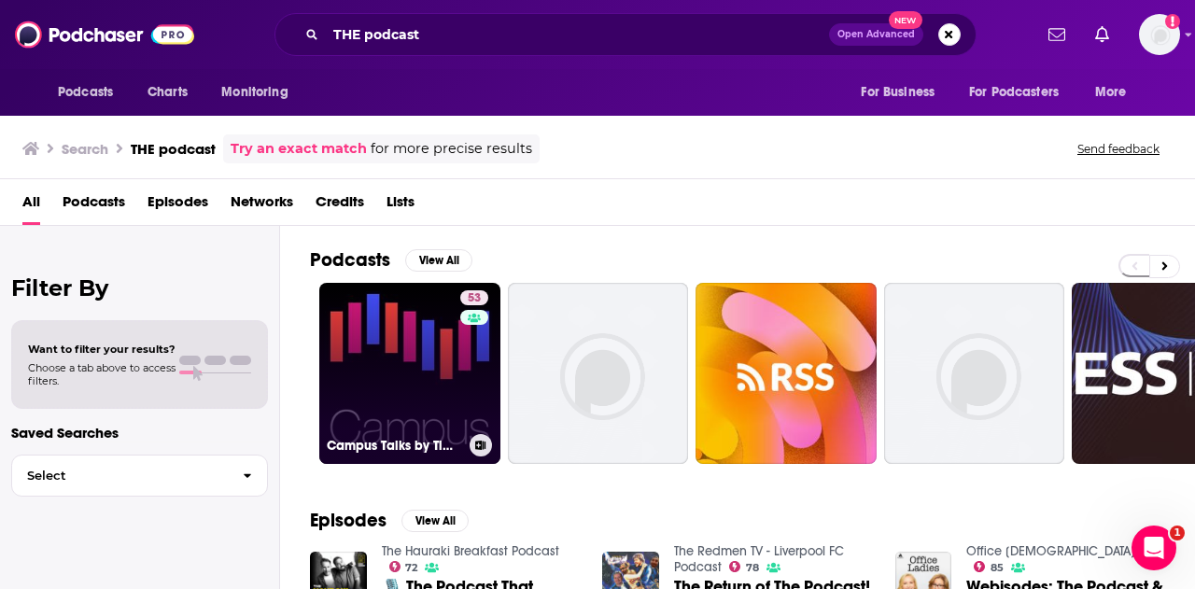
click at [392, 393] on link "53 Campus Talks by Times Higher Education" at bounding box center [409, 373] width 181 height 181
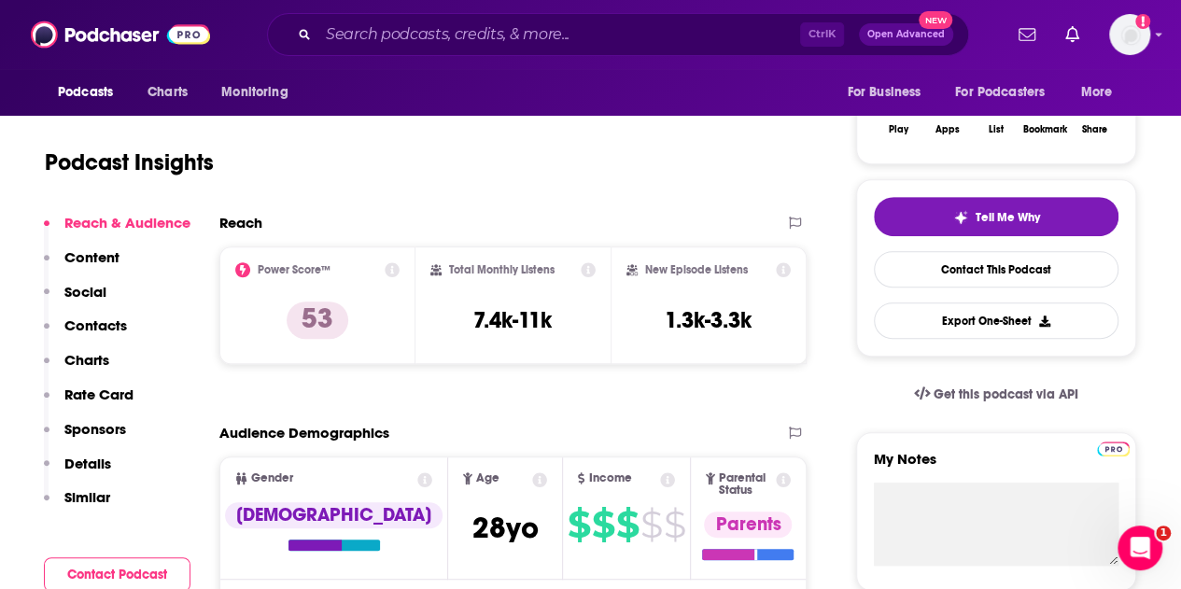
scroll to position [326, 0]
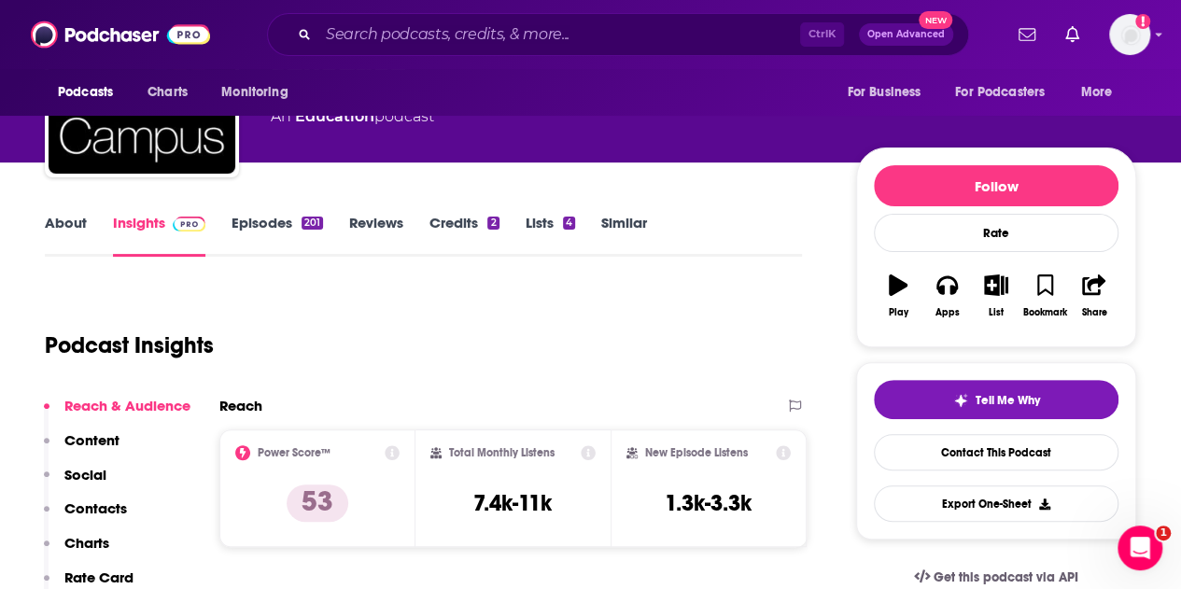
click at [86, 439] on p "Content" at bounding box center [91, 440] width 55 height 18
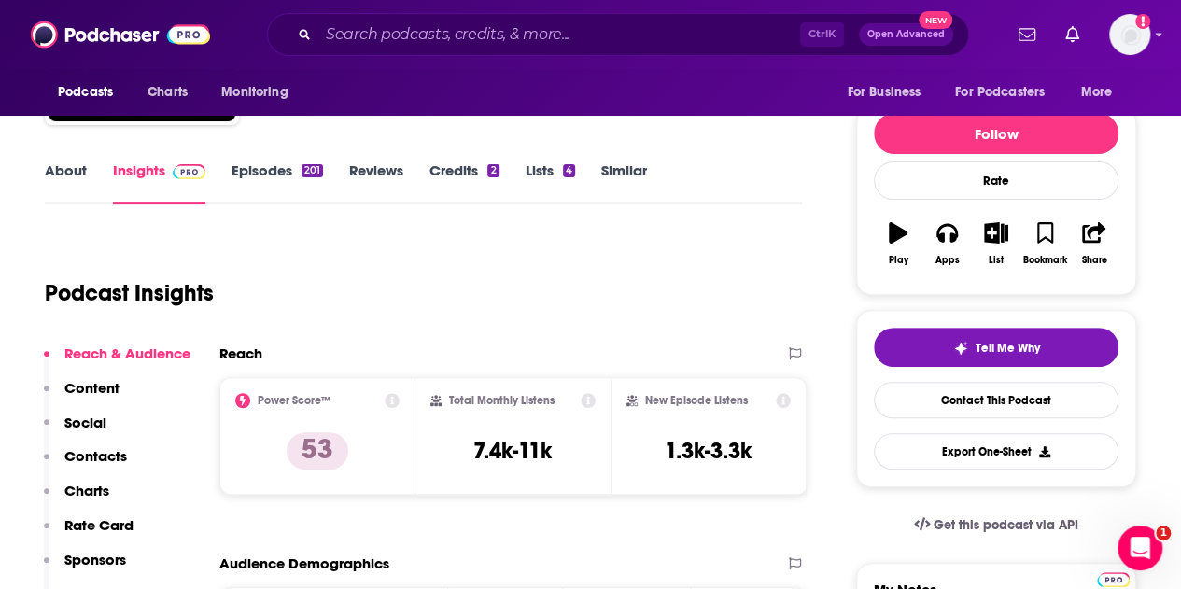
scroll to position [200, 0]
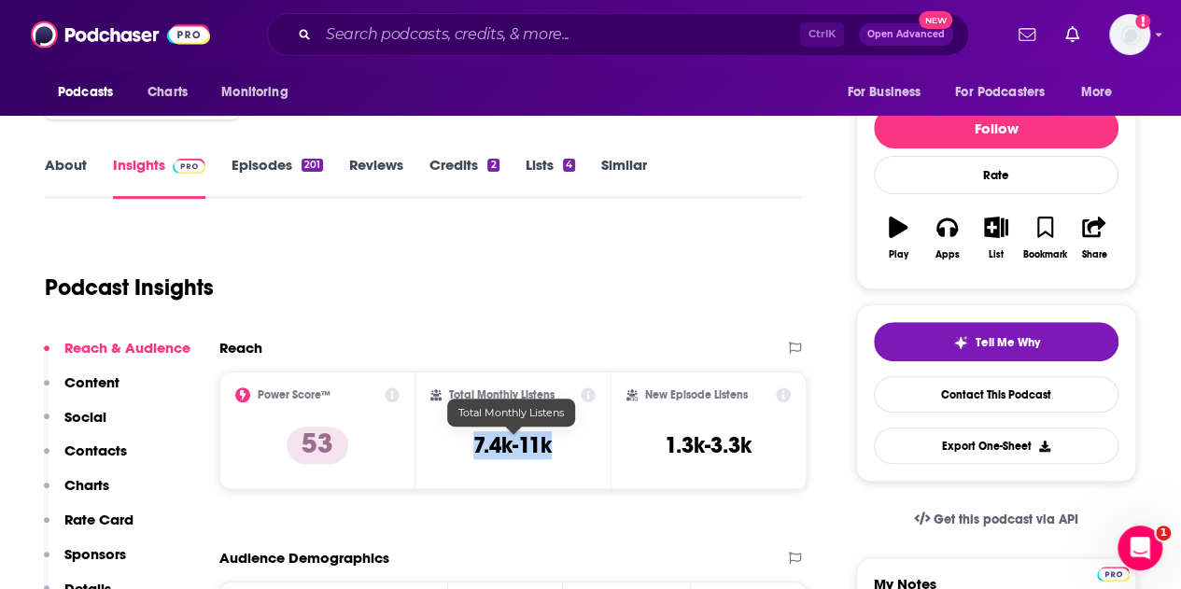
drag, startPoint x: 569, startPoint y: 443, endPoint x: 451, endPoint y: 442, distance: 117.7
click at [451, 442] on div "Total Monthly Listens 7.4k-11k" at bounding box center [514, 431] width 166 height 86
copy h3 "7.4k-11k"
